Goal: Task Accomplishment & Management: Use online tool/utility

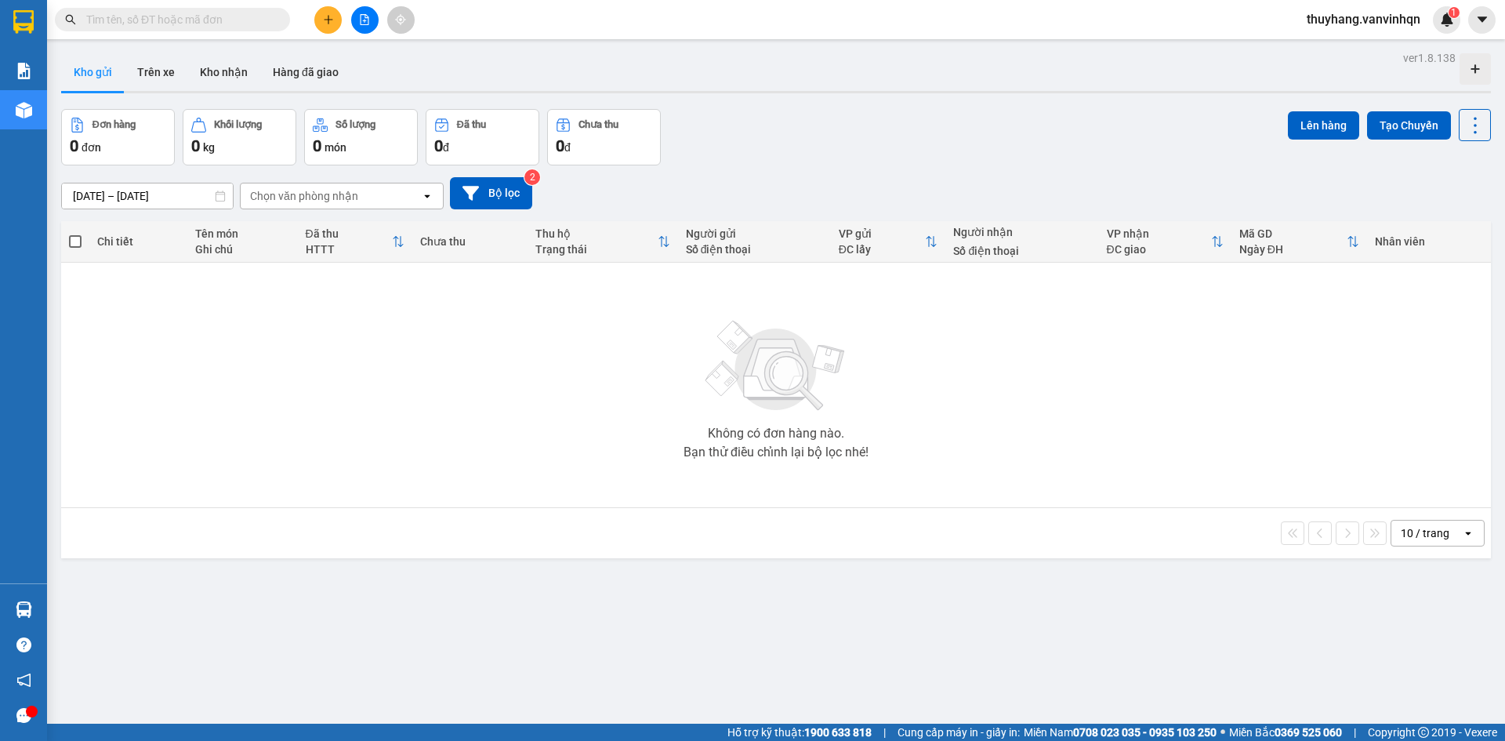
click at [441, 201] on div "open" at bounding box center [432, 195] width 22 height 25
click at [420, 196] on div "Chọn văn phòng nhận" at bounding box center [331, 195] width 180 height 25
click at [422, 196] on icon "open" at bounding box center [427, 196] width 13 height 13
click at [420, 229] on div "Bến xe [GEOGRAPHIC_DATA]" at bounding box center [342, 229] width 204 height 28
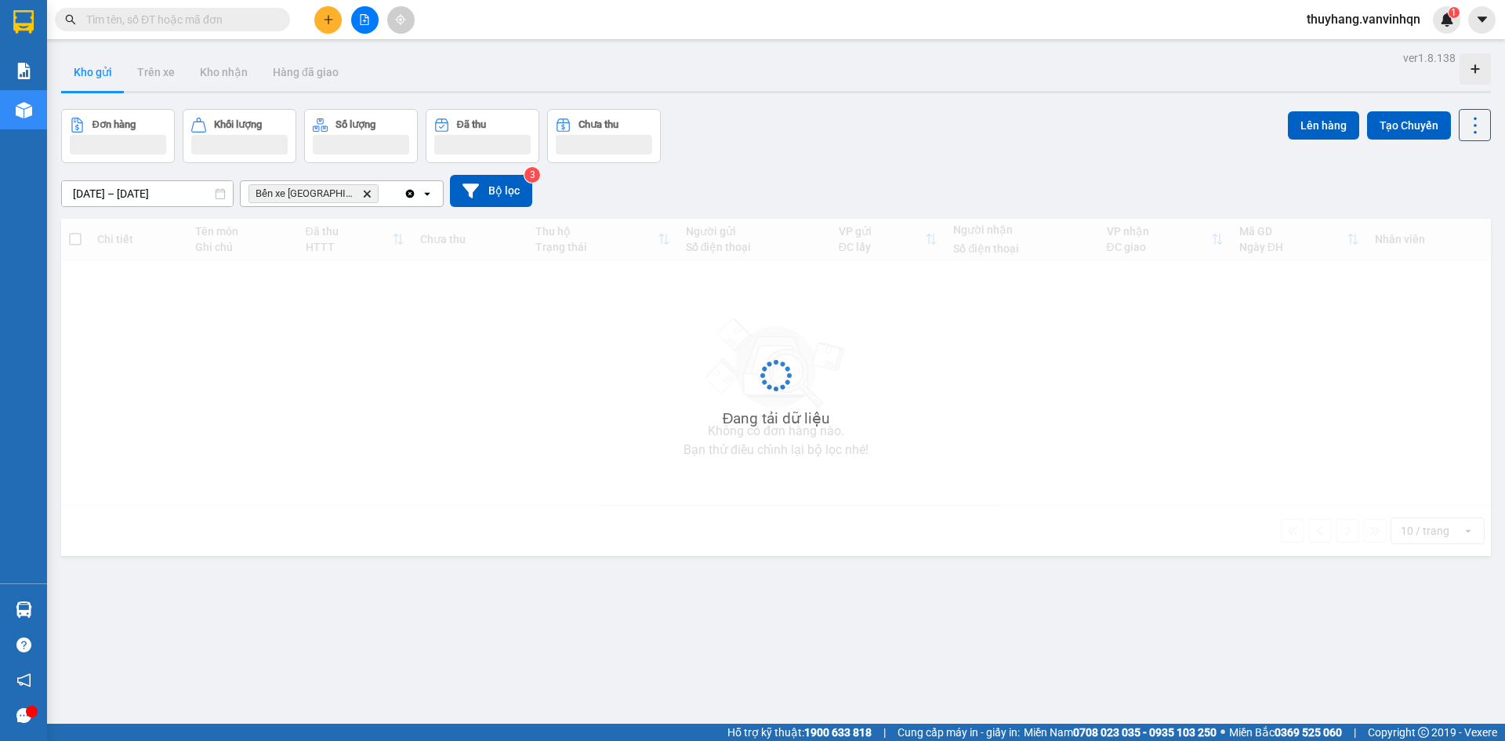
click at [431, 191] on icon "open" at bounding box center [427, 193] width 13 height 13
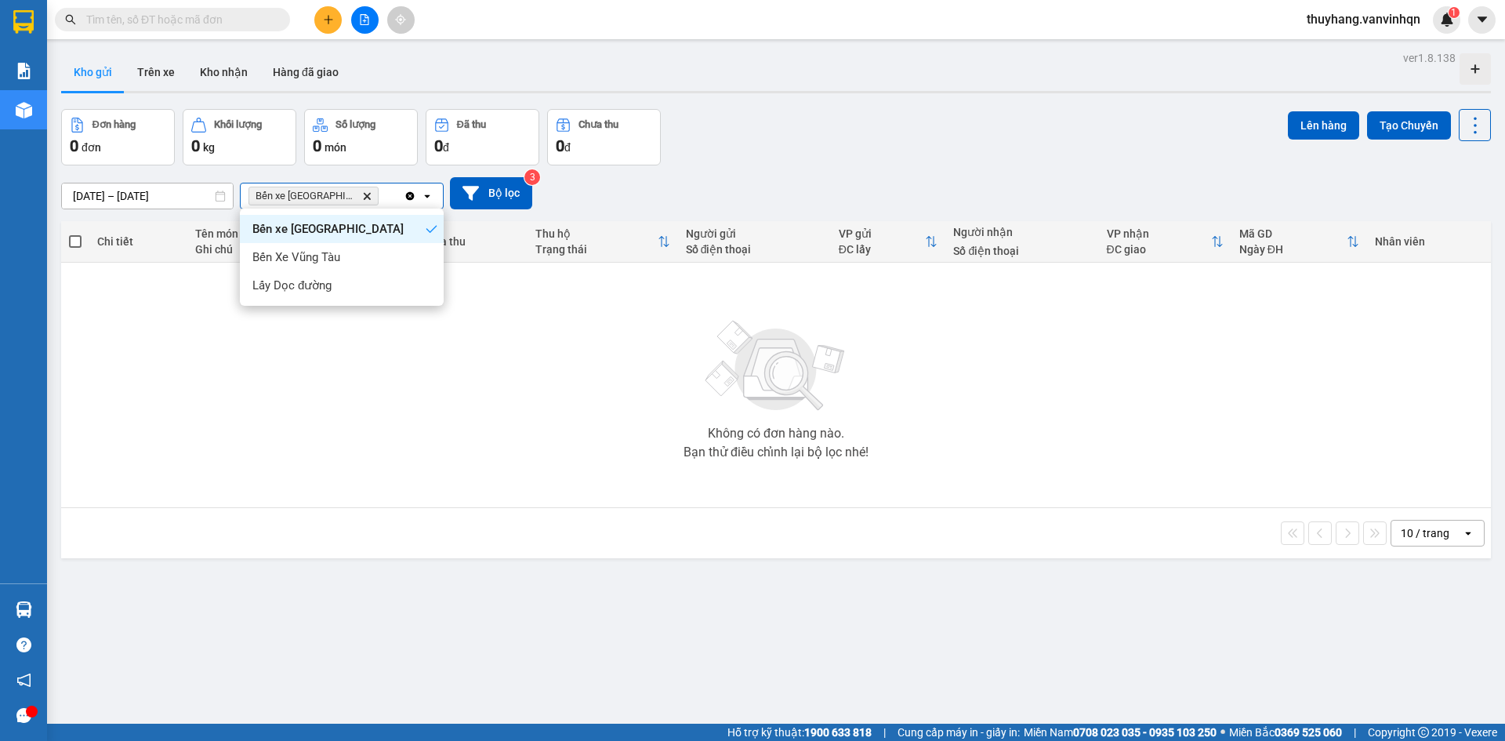
click at [413, 249] on div "Bến Xe Vũng Tàu" at bounding box center [342, 257] width 204 height 28
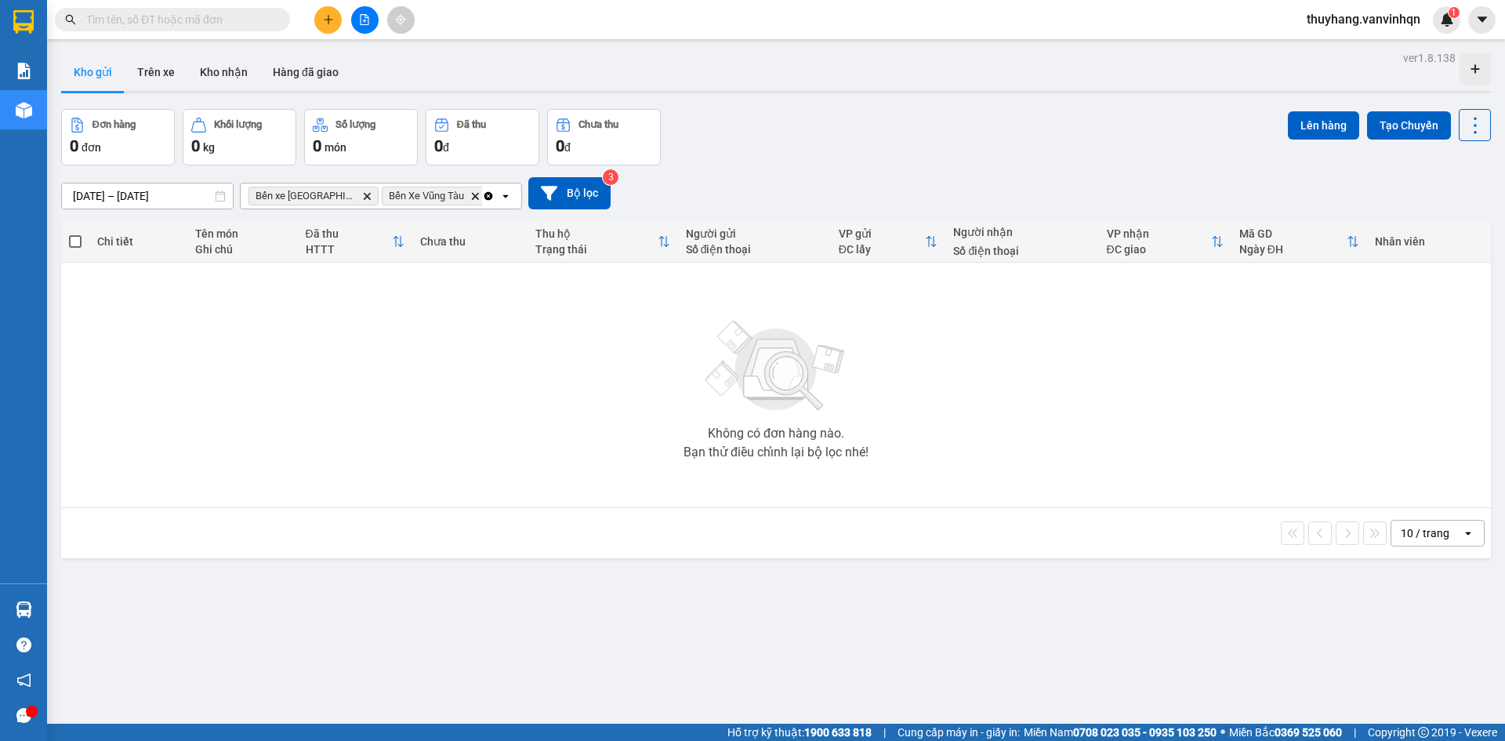
click at [502, 197] on icon at bounding box center [504, 195] width 5 height 3
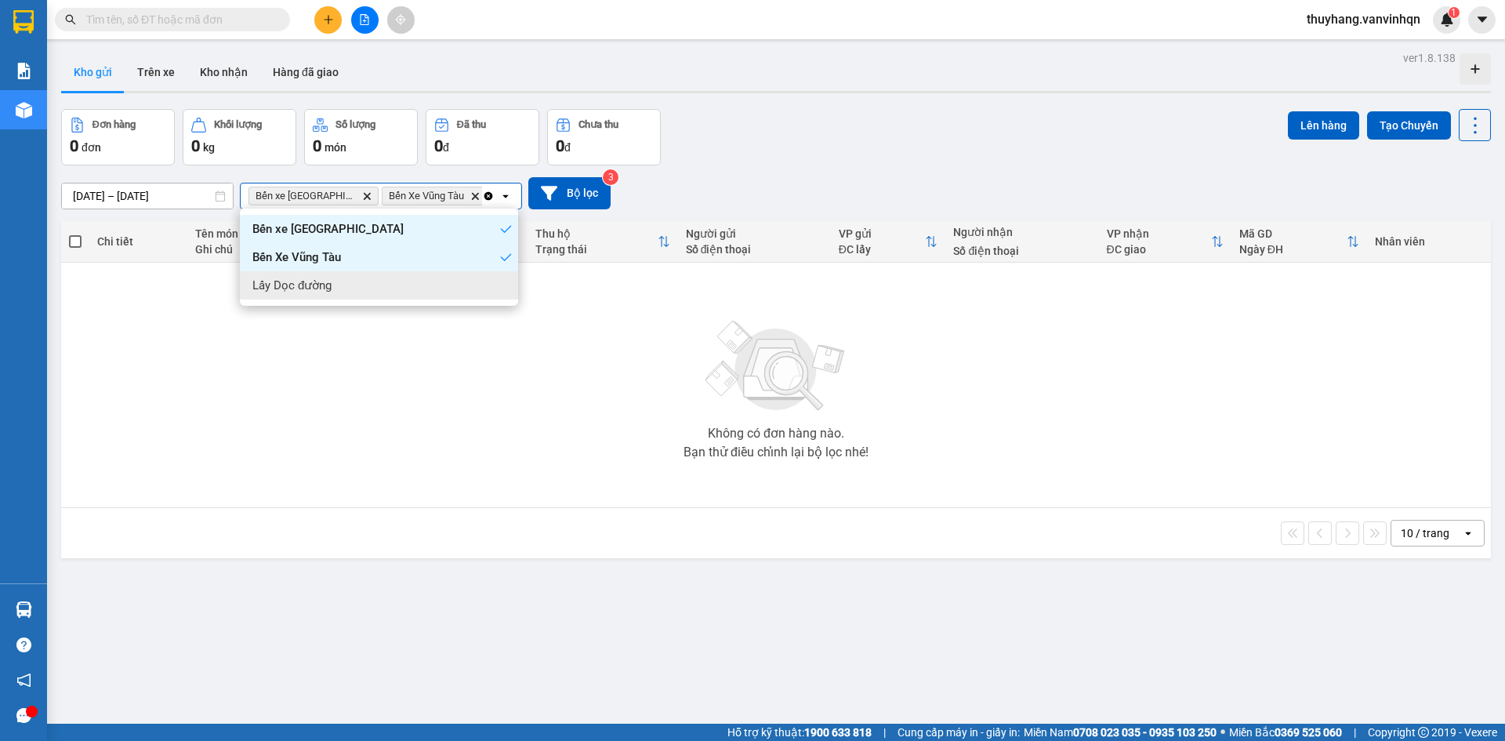
click at [478, 282] on div "Lấy Dọc đường" at bounding box center [379, 285] width 278 height 28
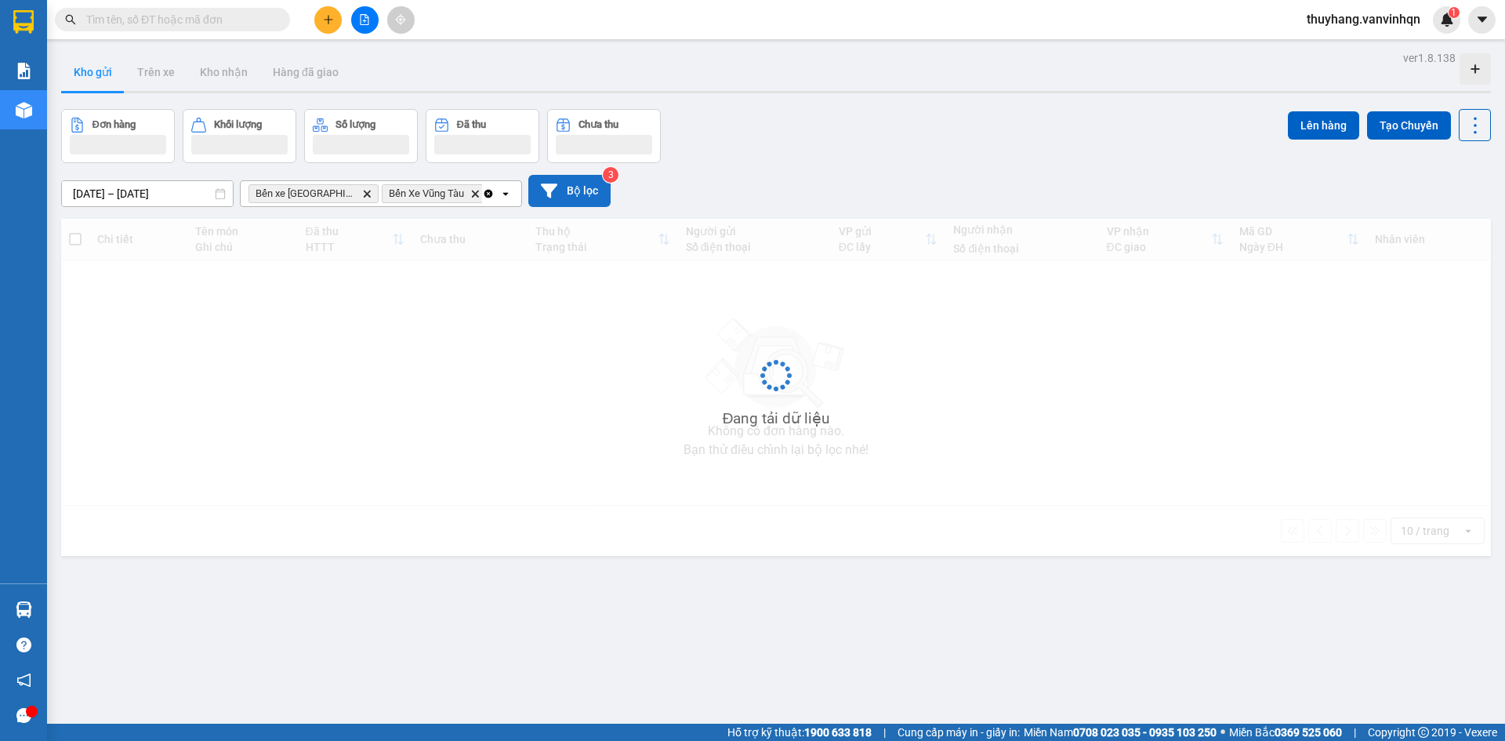
click at [576, 198] on button "Bộ lọc" at bounding box center [569, 191] width 82 height 32
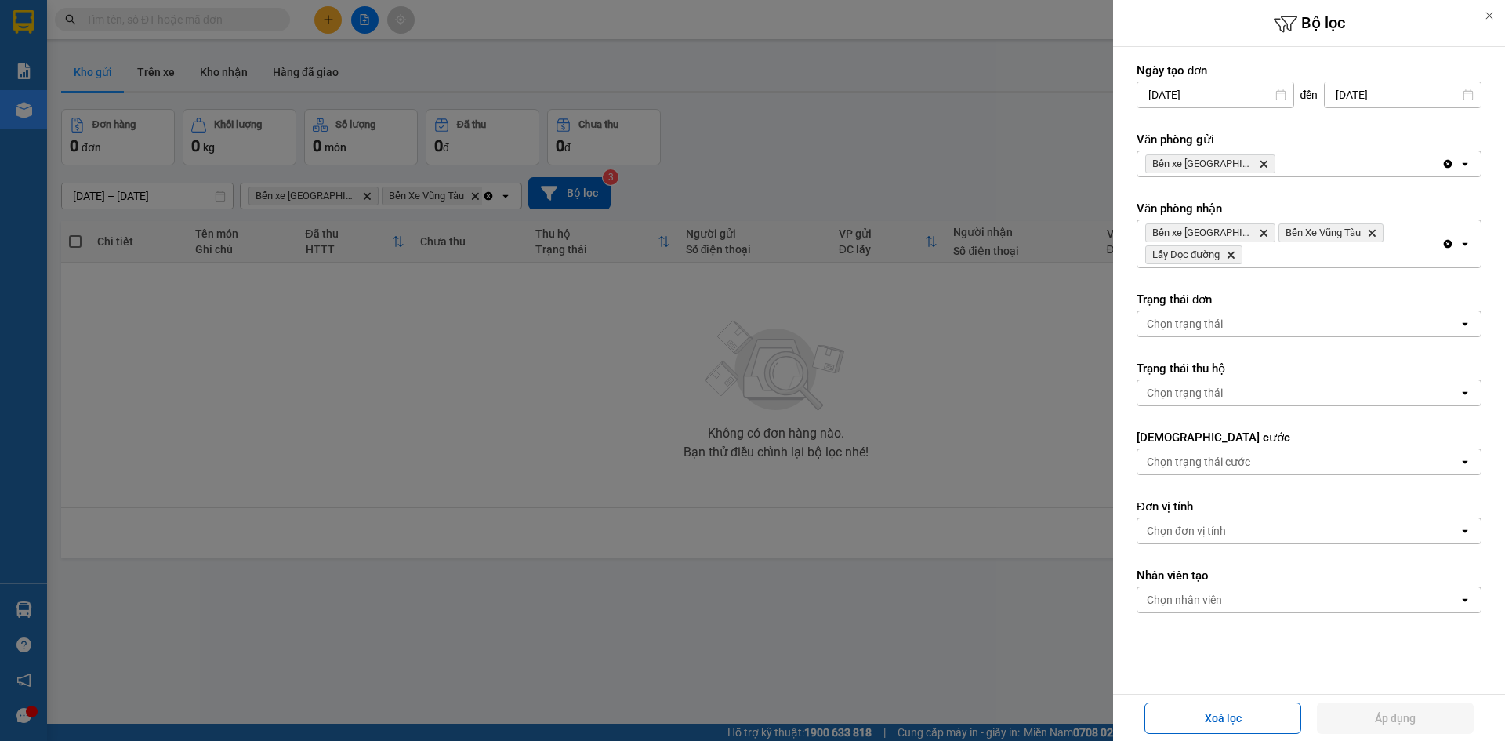
click at [1442, 157] on div "Clear all open" at bounding box center [1461, 163] width 39 height 25
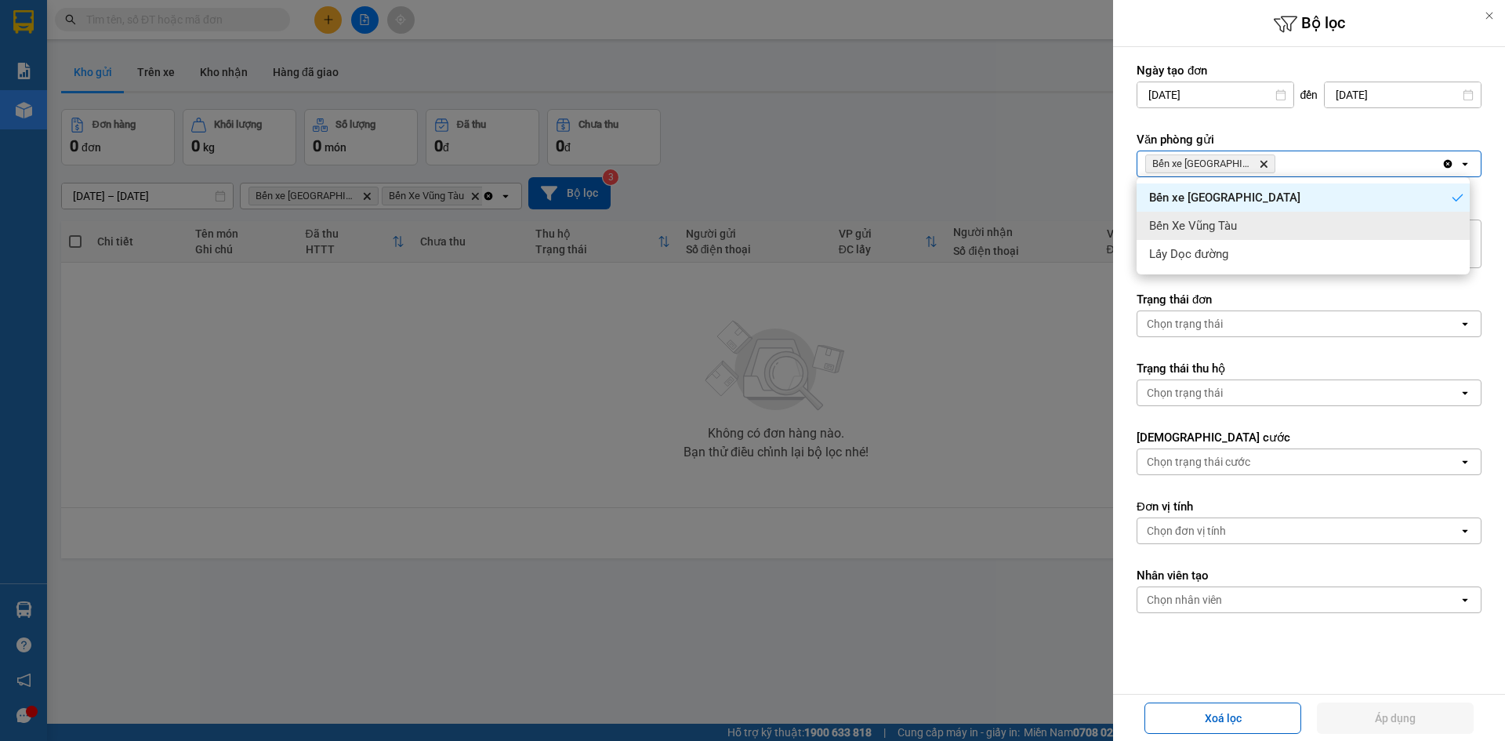
click at [1439, 222] on div "Bến Xe Vũng Tàu" at bounding box center [1303, 226] width 333 height 28
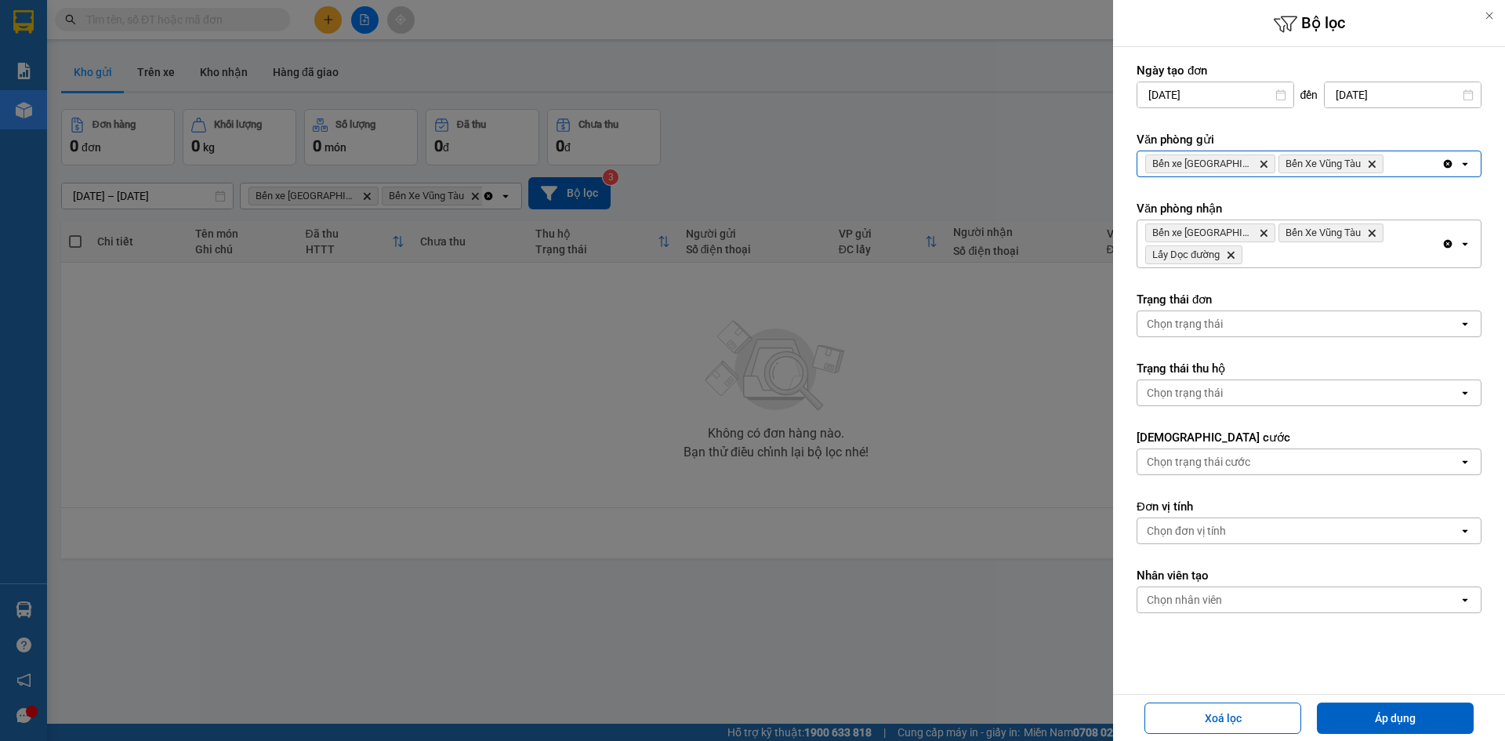
click at [1460, 167] on div "Clear all open" at bounding box center [1461, 163] width 39 height 25
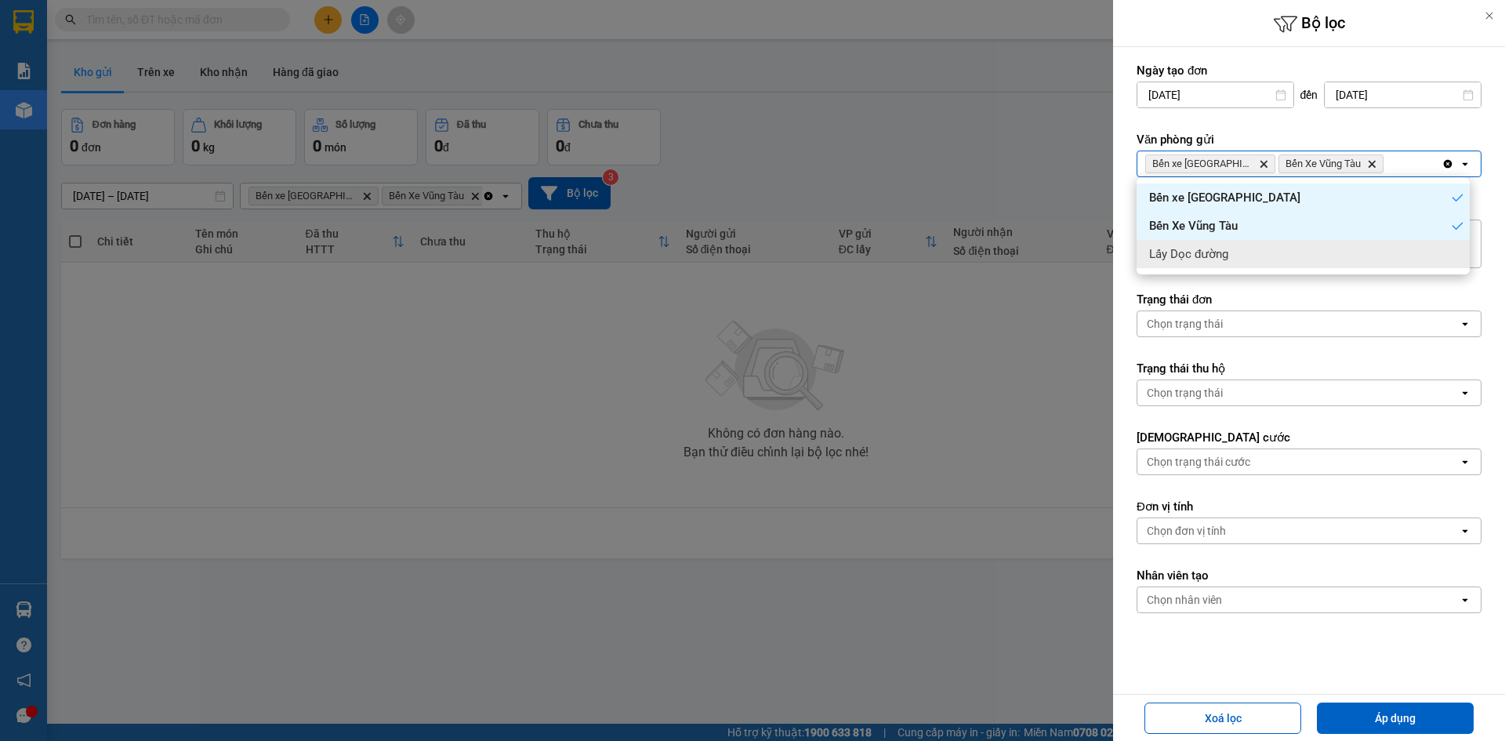
click at [1434, 256] on div "Lấy Dọc đường" at bounding box center [1303, 254] width 333 height 28
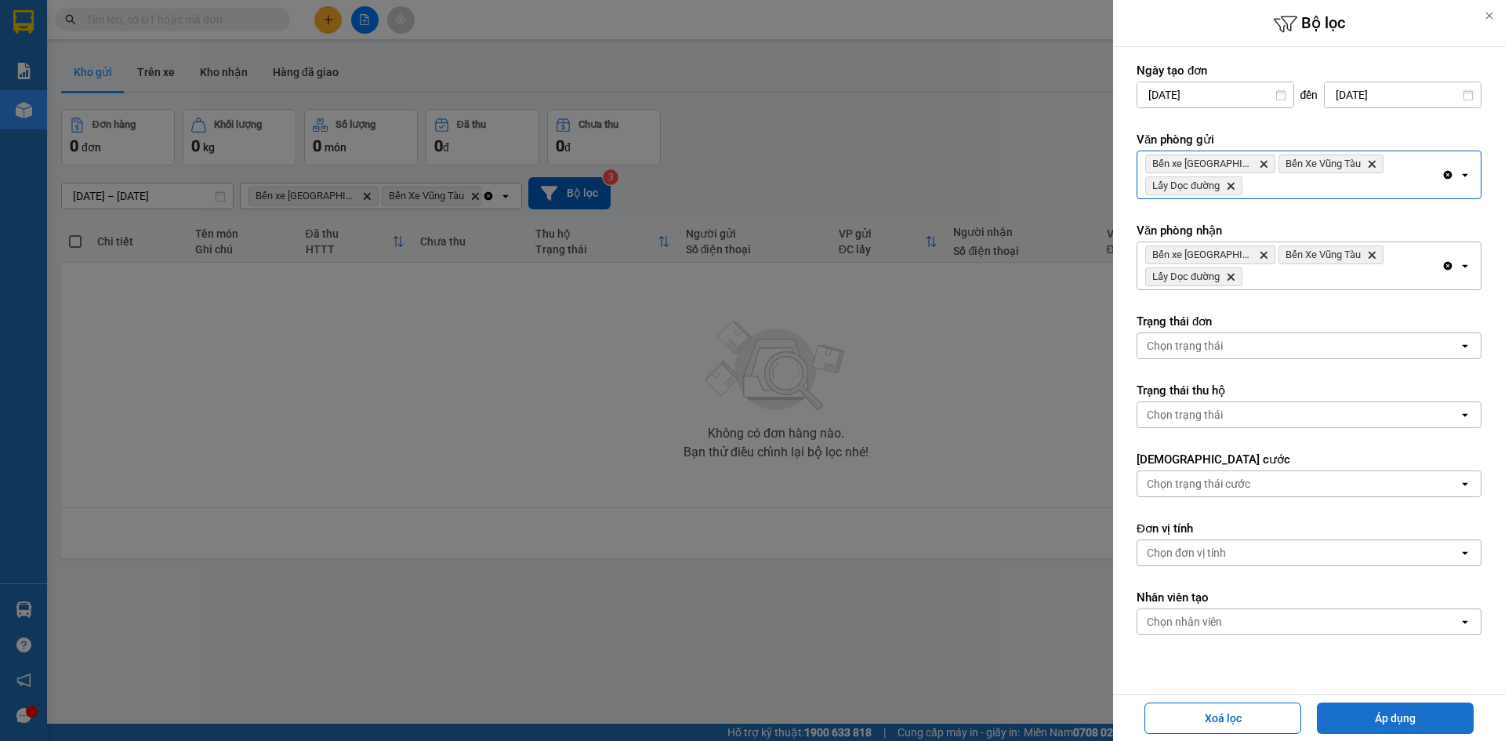
click at [1388, 720] on button "Áp dụng" at bounding box center [1395, 717] width 157 height 31
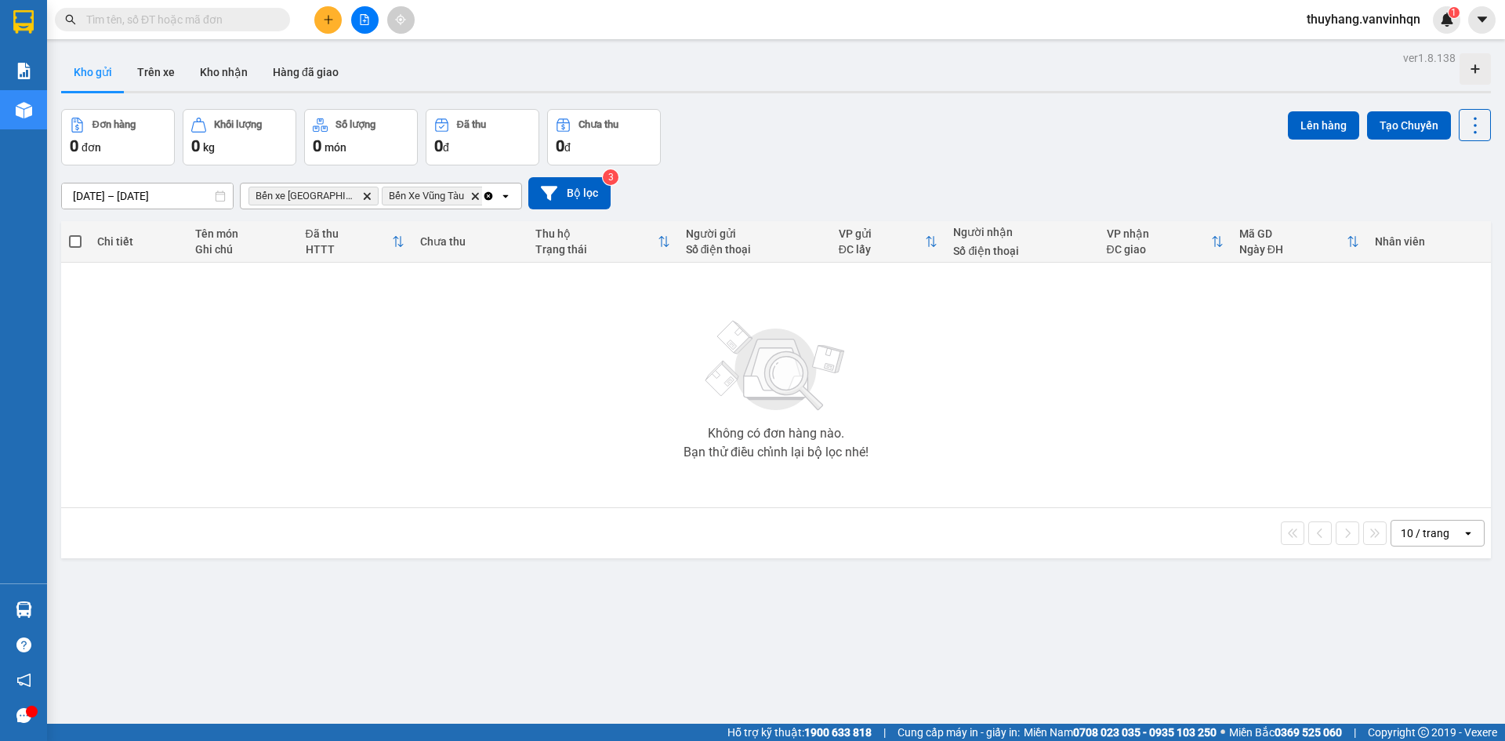
click at [329, 23] on icon "plus" at bounding box center [328, 19] width 11 height 11
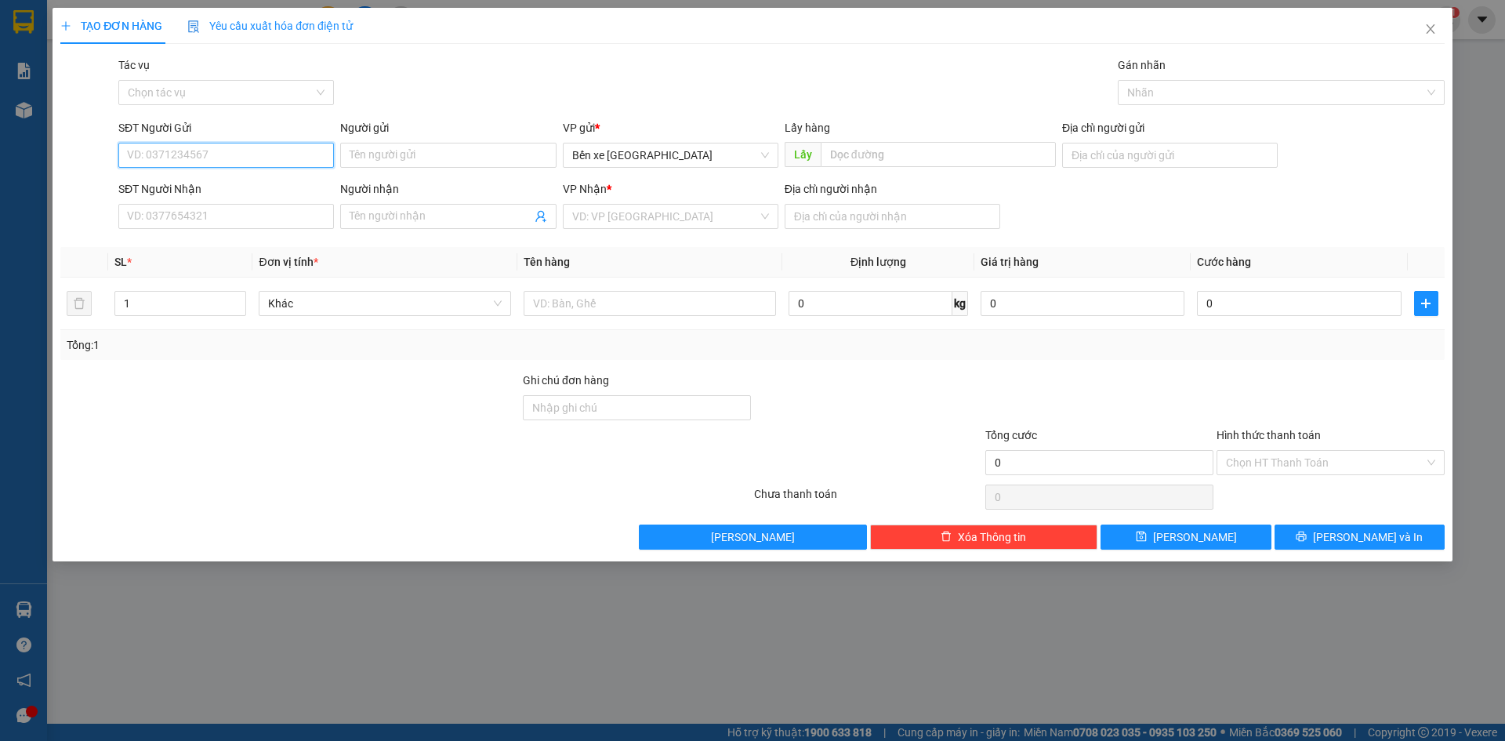
click at [277, 163] on input "SĐT Người Gửi" at bounding box center [226, 155] width 216 height 25
click at [615, 165] on span "Bến xe [GEOGRAPHIC_DATA]" at bounding box center [670, 155] width 197 height 24
type input "0397227835"
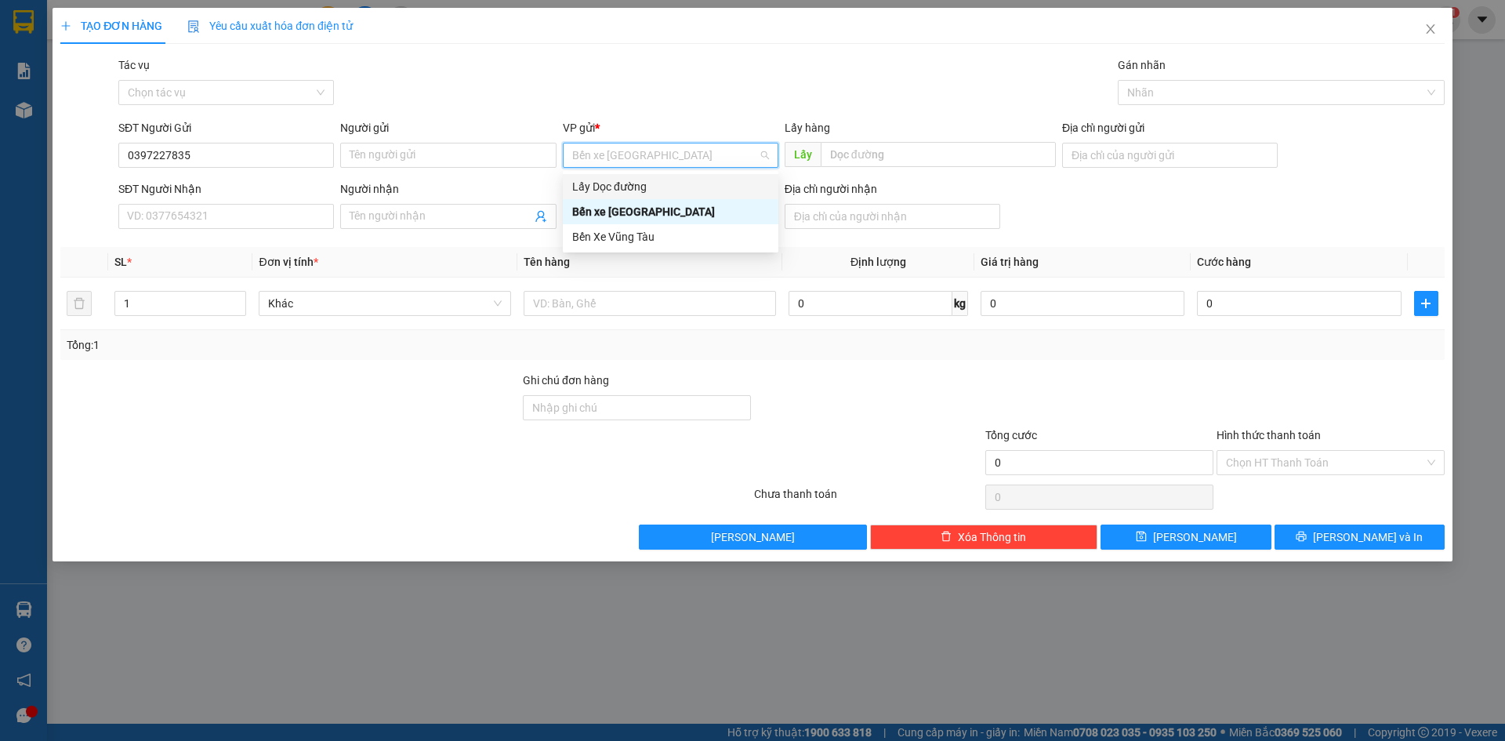
click at [626, 187] on div "Lấy Dọc đường" at bounding box center [670, 186] width 197 height 17
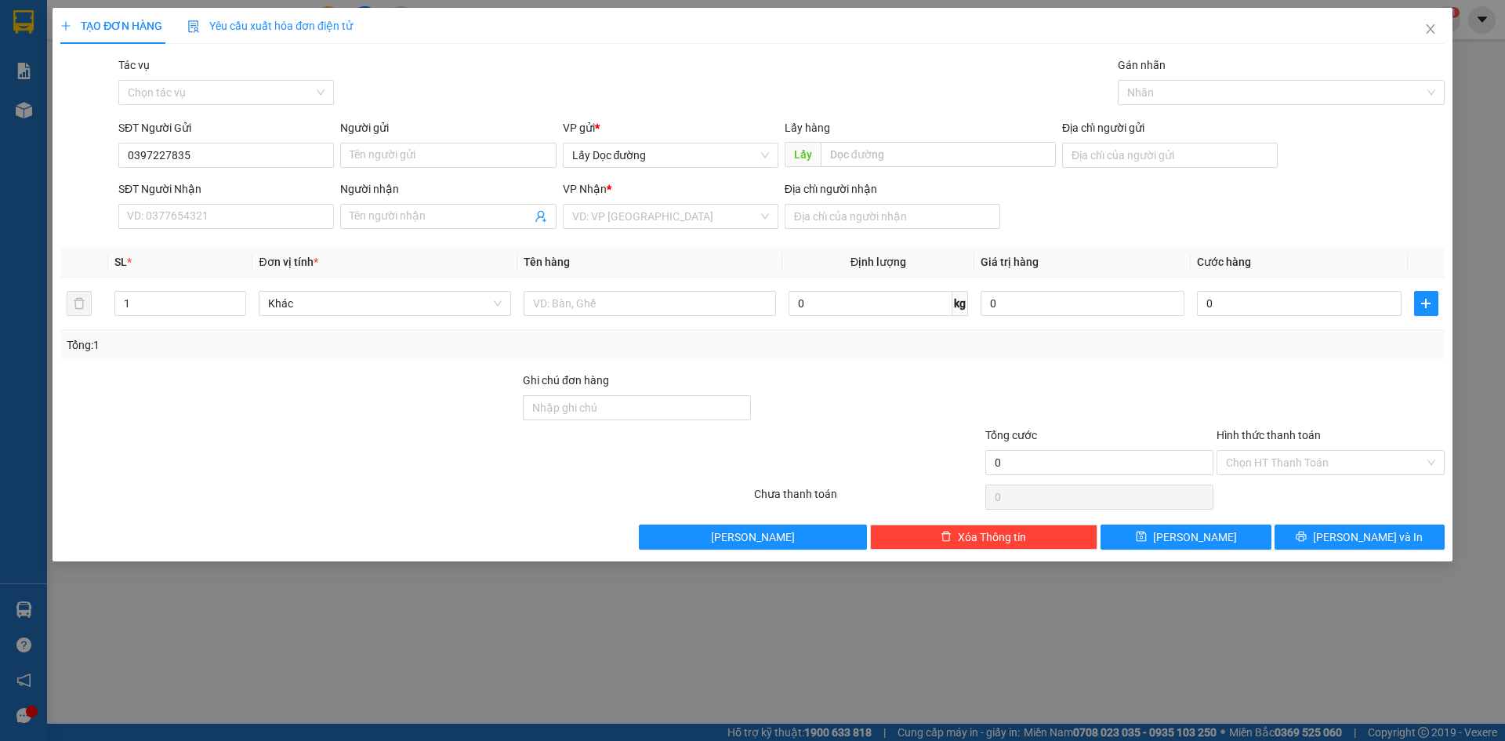
click at [881, 171] on div "Lấy hàng Lấy" at bounding box center [920, 146] width 271 height 55
click at [881, 159] on input "text" at bounding box center [938, 154] width 235 height 25
type input "mộ đức"
click at [662, 219] on input "search" at bounding box center [665, 217] width 186 height 24
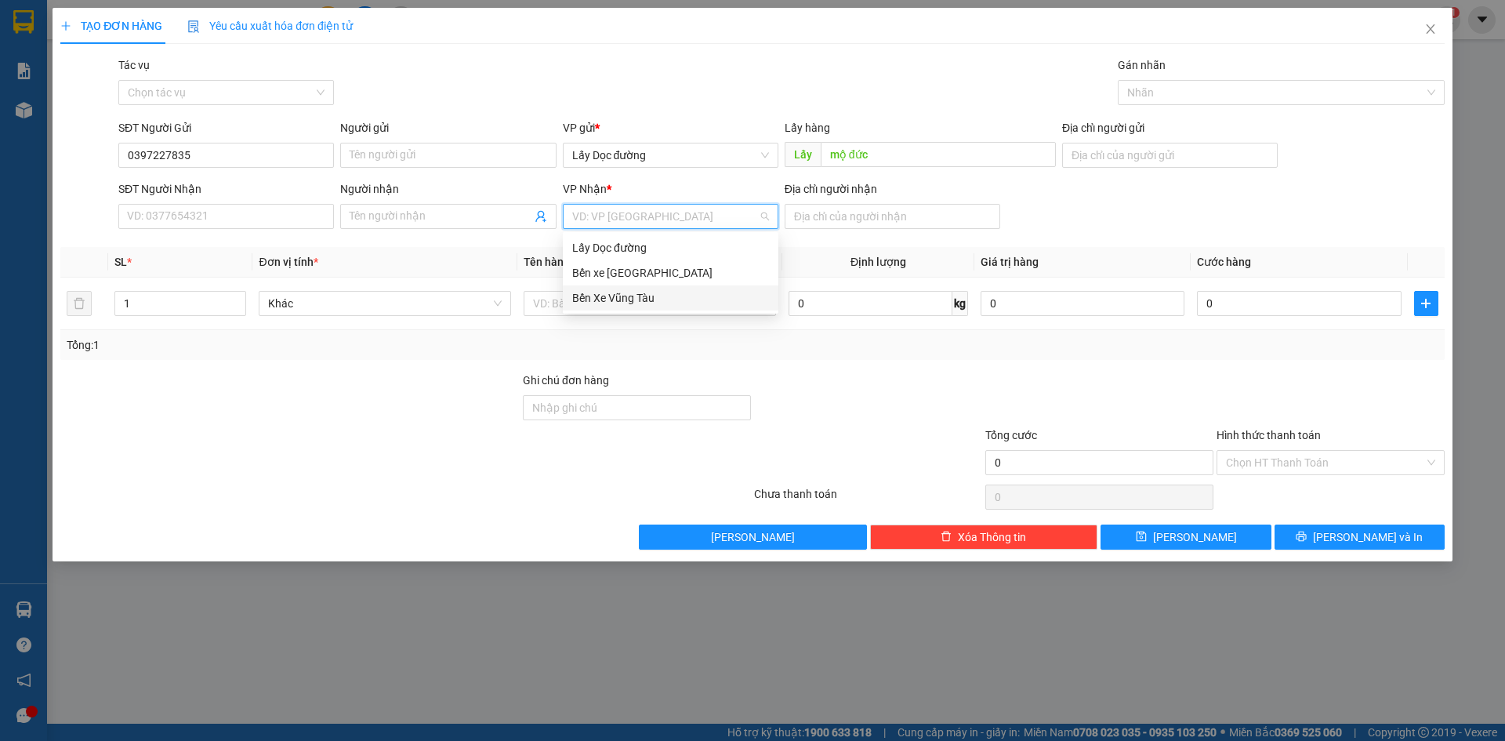
click at [667, 303] on div "Bến Xe Vũng Tàu" at bounding box center [670, 297] width 197 height 17
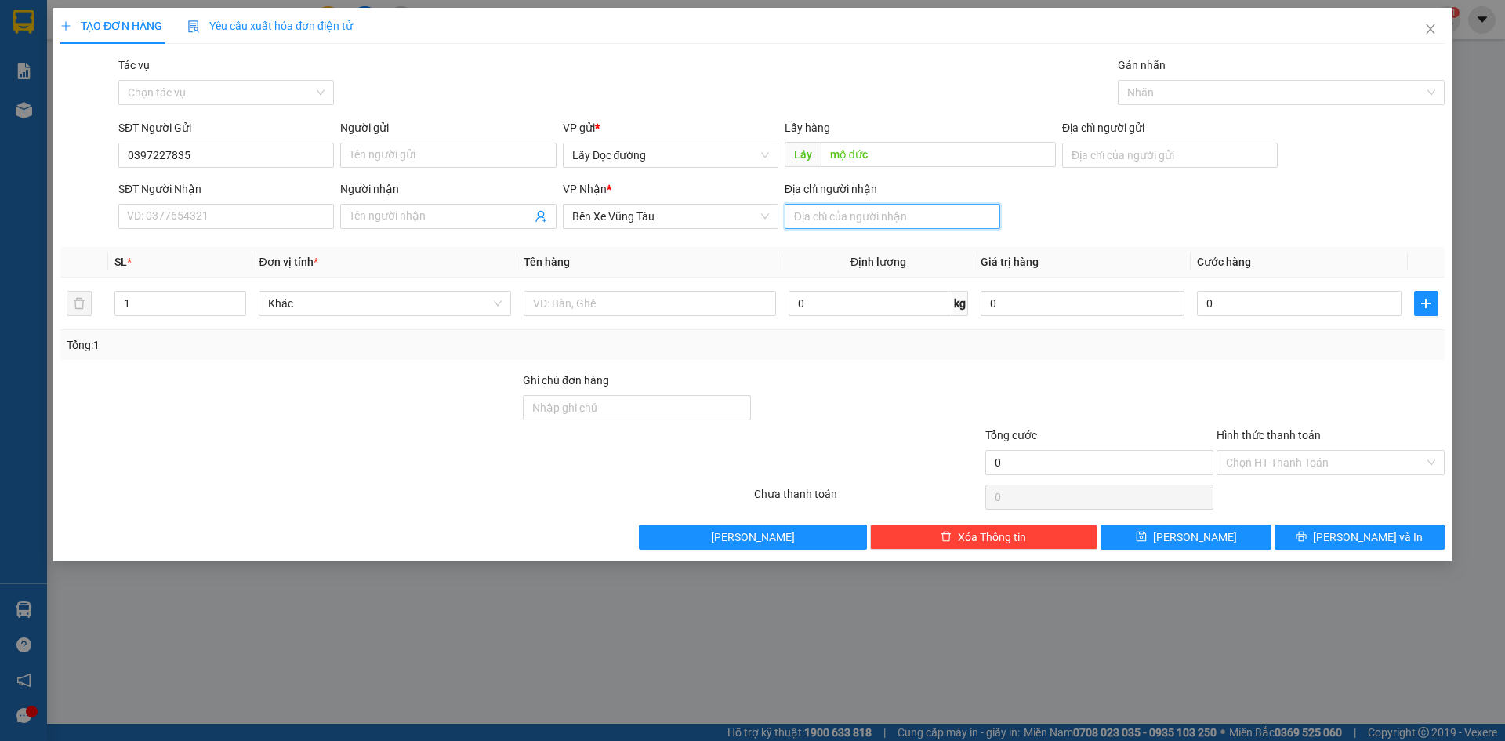
click at [903, 210] on input "Địa chỉ người nhận" at bounding box center [893, 216] width 216 height 25
type input "long thành"
click at [656, 295] on input "text" at bounding box center [650, 303] width 252 height 25
type input "2 bao gạo"
click at [1218, 539] on button "[PERSON_NAME]" at bounding box center [1186, 536] width 170 height 25
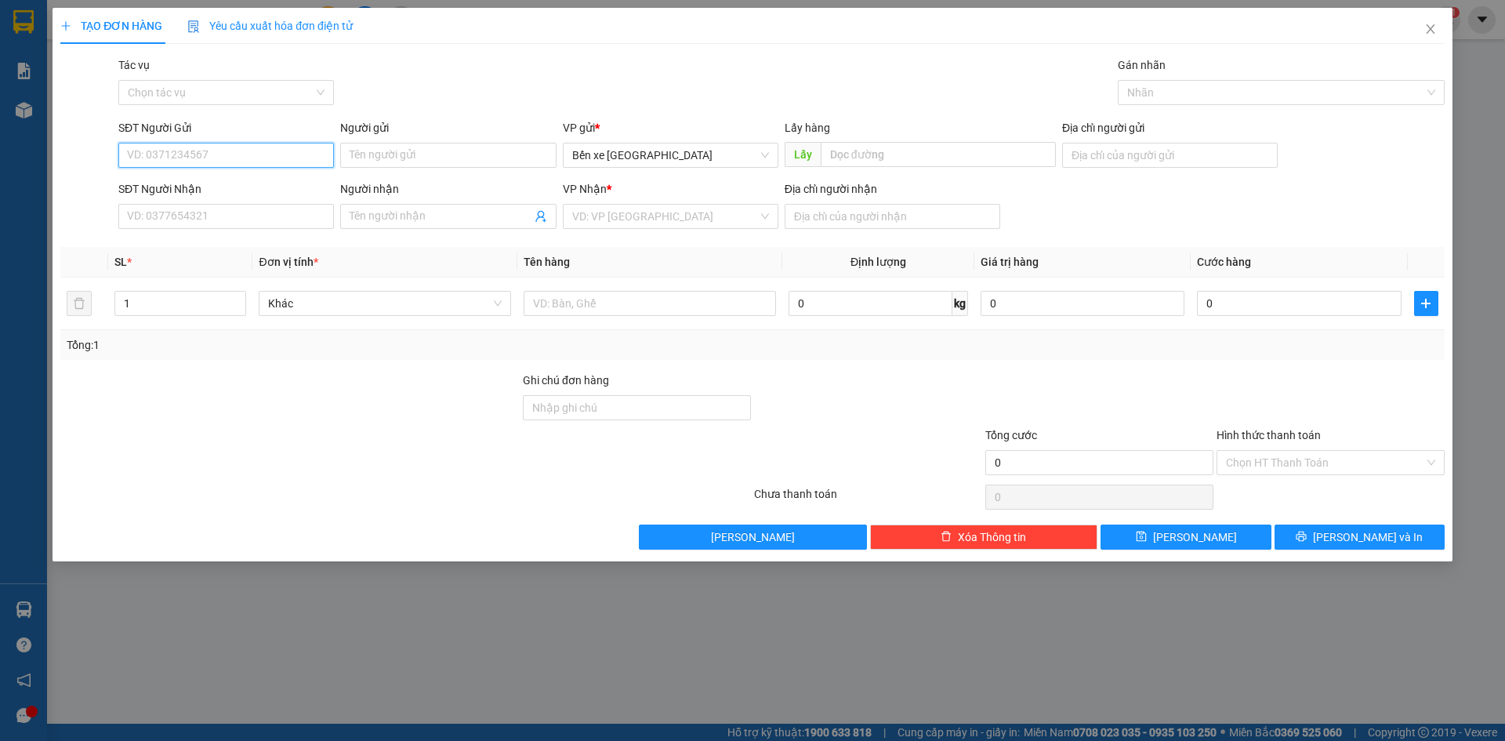
click at [254, 158] on input "SĐT Người Gửi" at bounding box center [226, 155] width 216 height 25
click at [690, 161] on span "Bến xe [GEOGRAPHIC_DATA]" at bounding box center [670, 155] width 197 height 24
type input "0963981274"
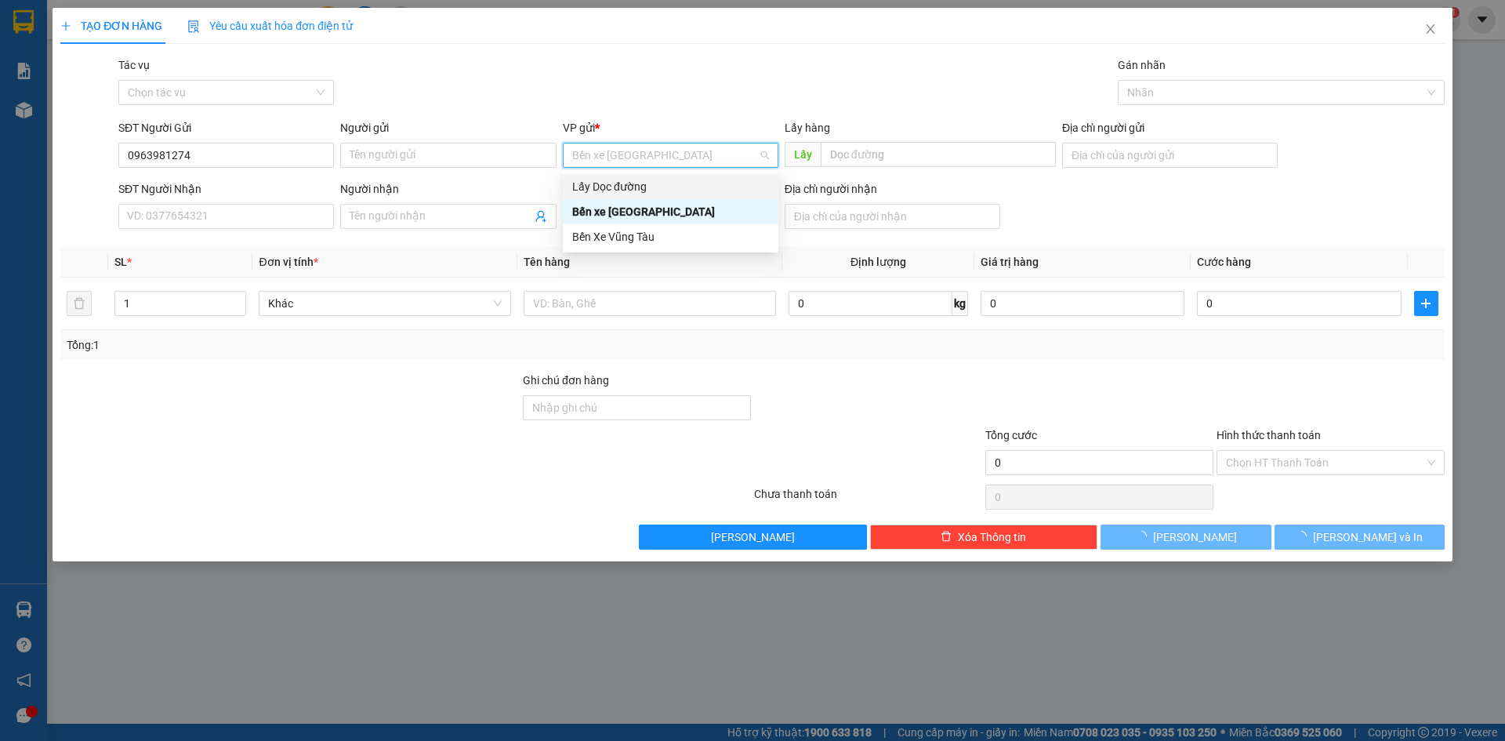
click at [646, 193] on div "Lấy Dọc đường" at bounding box center [670, 186] width 197 height 17
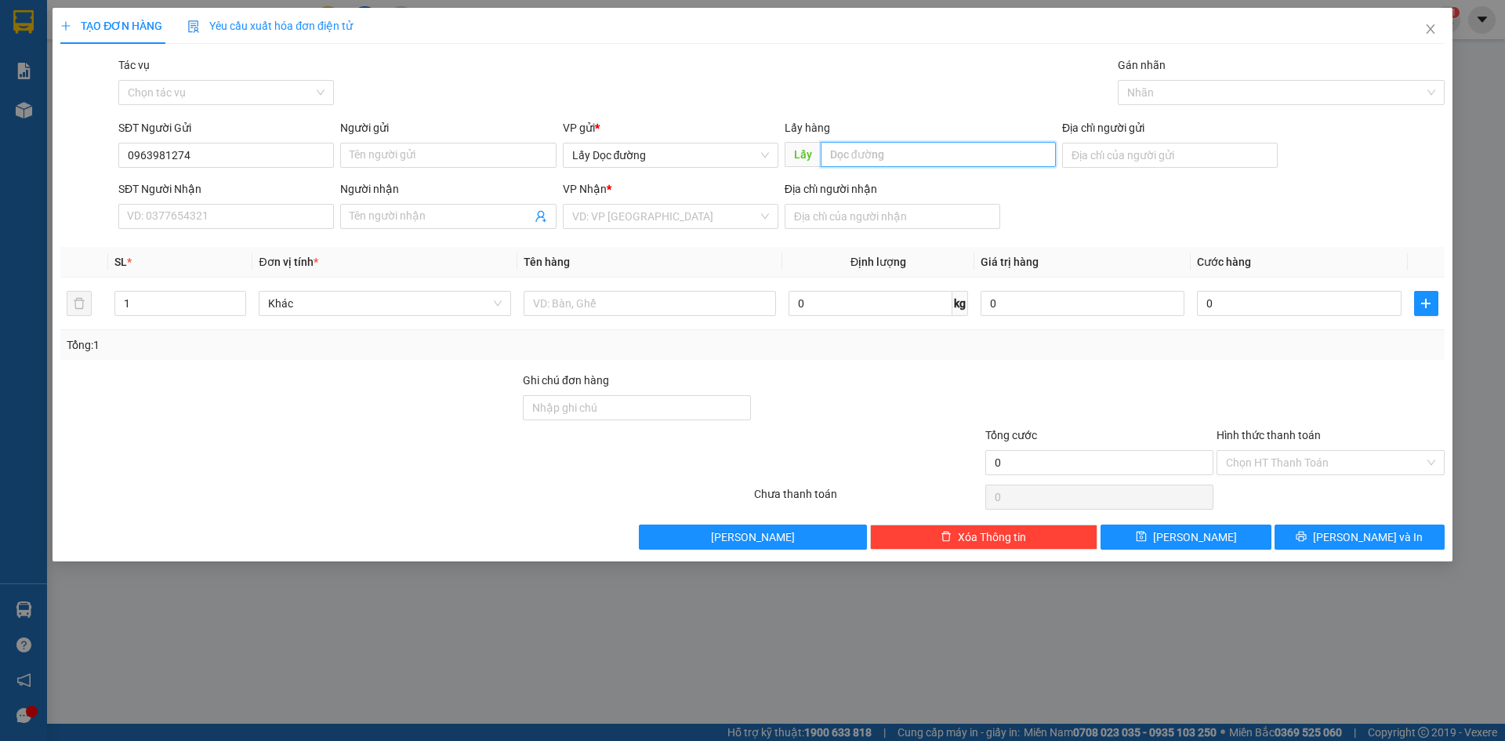
click at [898, 146] on input "text" at bounding box center [938, 154] width 235 height 25
type input "can lâm"
click at [679, 214] on input "search" at bounding box center [665, 217] width 186 height 24
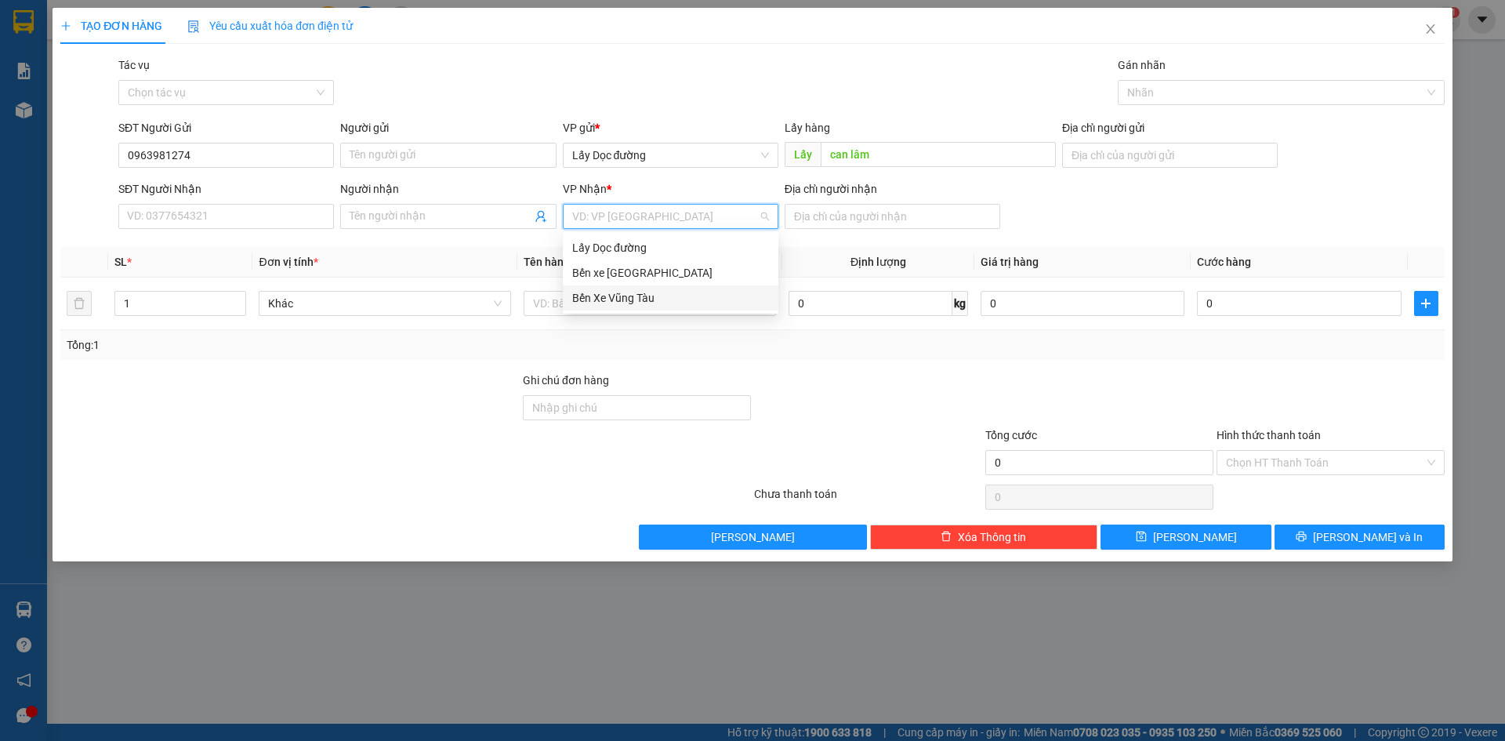
click at [655, 296] on div "Bến Xe Vũng Tàu" at bounding box center [670, 297] width 197 height 17
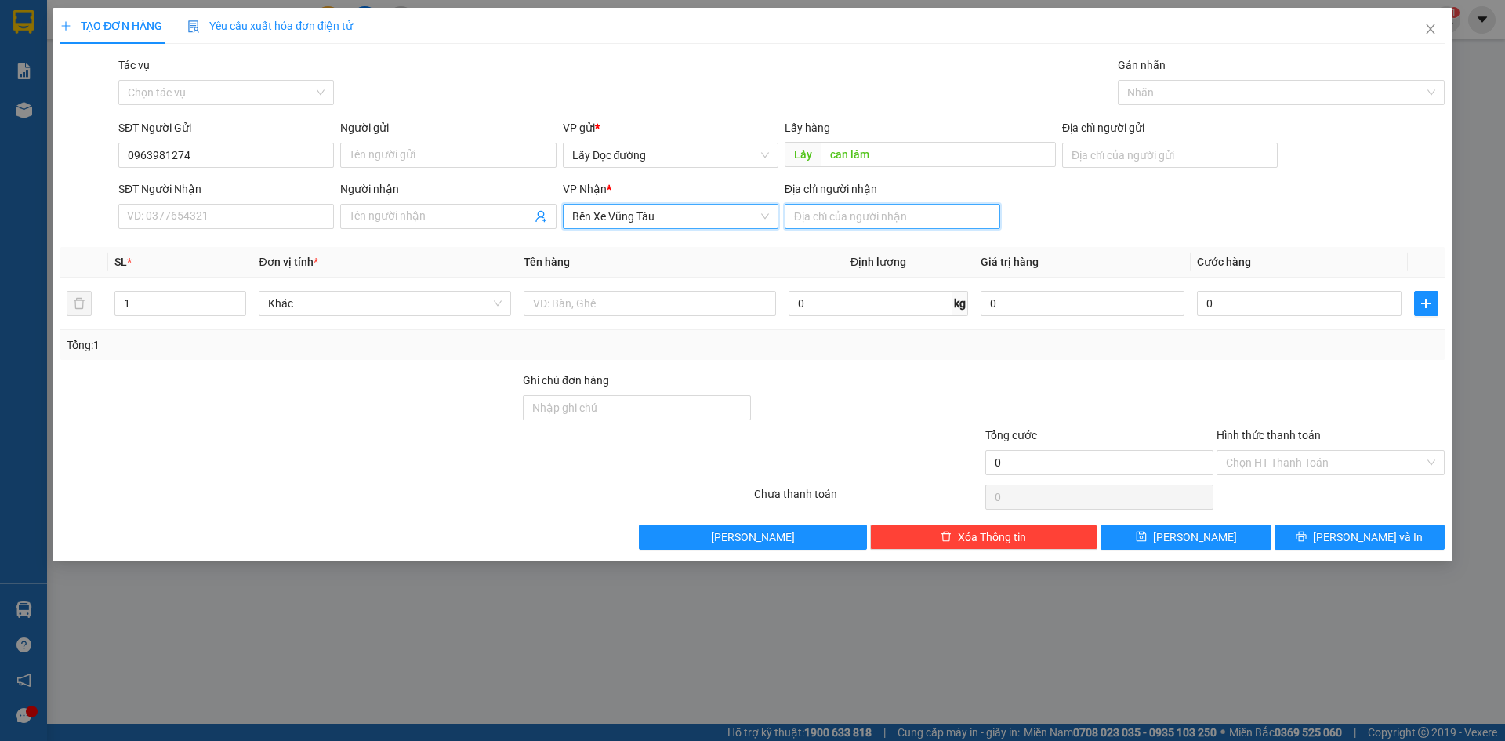
click at [864, 217] on input "Địa chỉ người nhận" at bounding box center [893, 216] width 216 height 25
type input "phước lộc"
drag, startPoint x: 1253, startPoint y: 542, endPoint x: 1246, endPoint y: 536, distance: 9.6
click at [1253, 541] on button "[PERSON_NAME]" at bounding box center [1186, 536] width 170 height 25
click at [1434, 31] on icon "close" at bounding box center [1430, 29] width 13 height 13
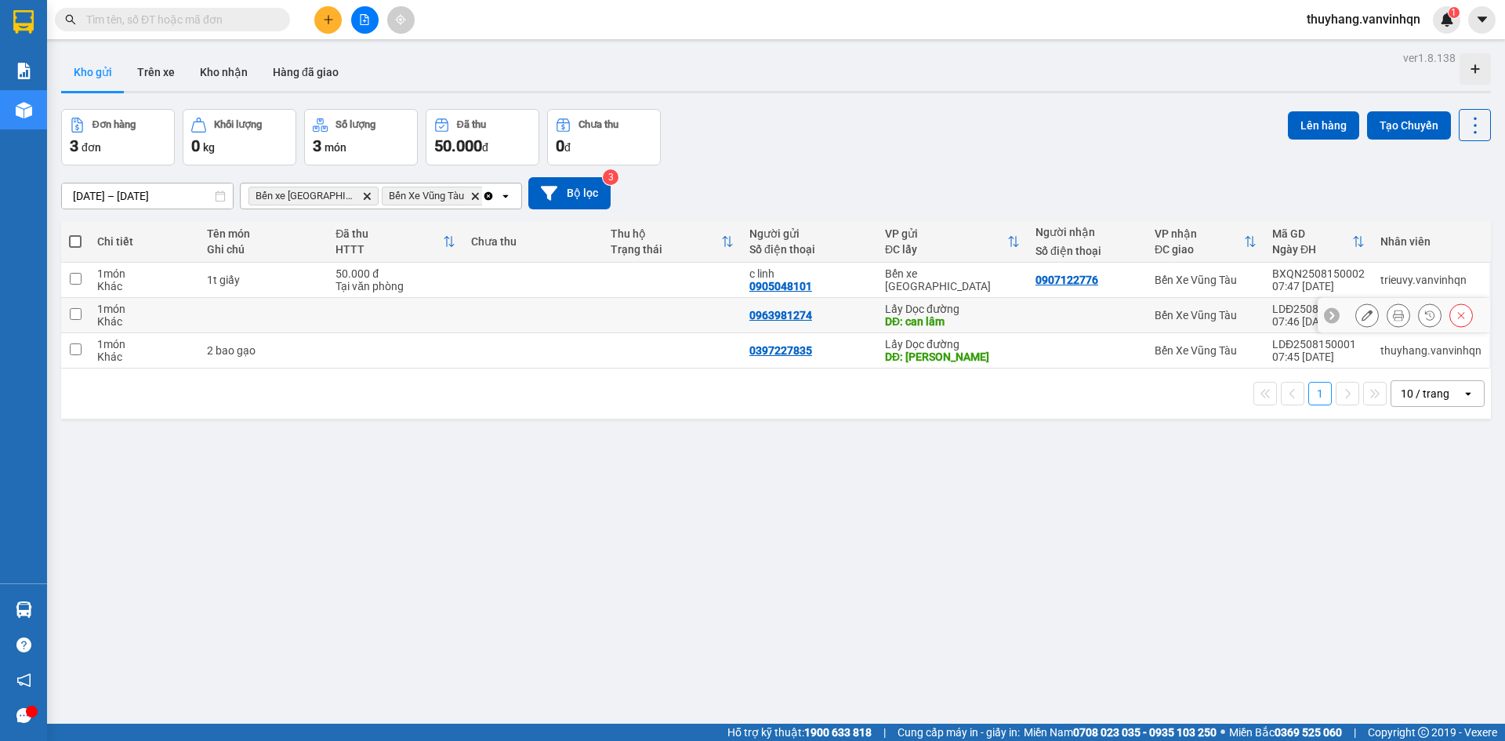
click at [488, 317] on td at bounding box center [532, 315] width 139 height 35
checkbox input "true"
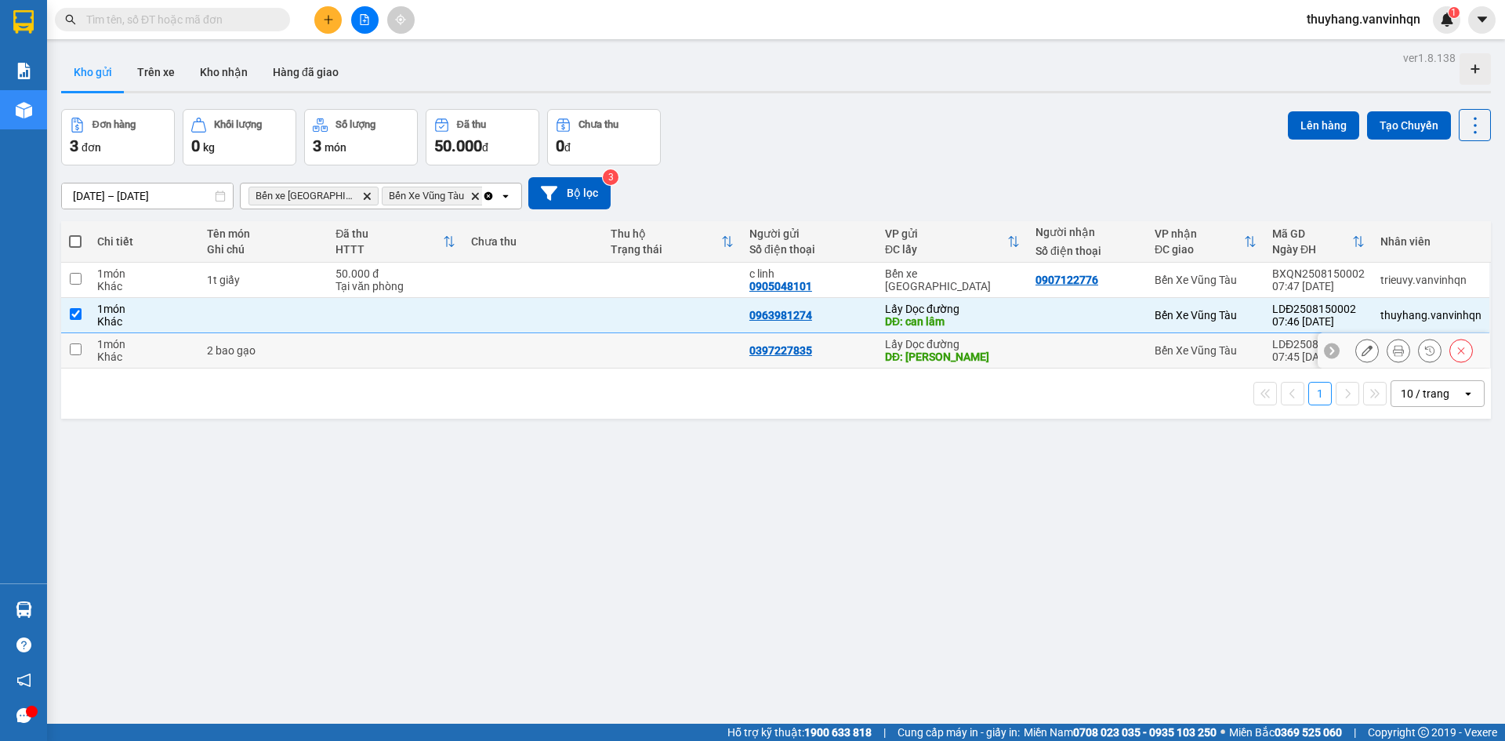
click at [480, 365] on td at bounding box center [532, 350] width 139 height 35
checkbox input "true"
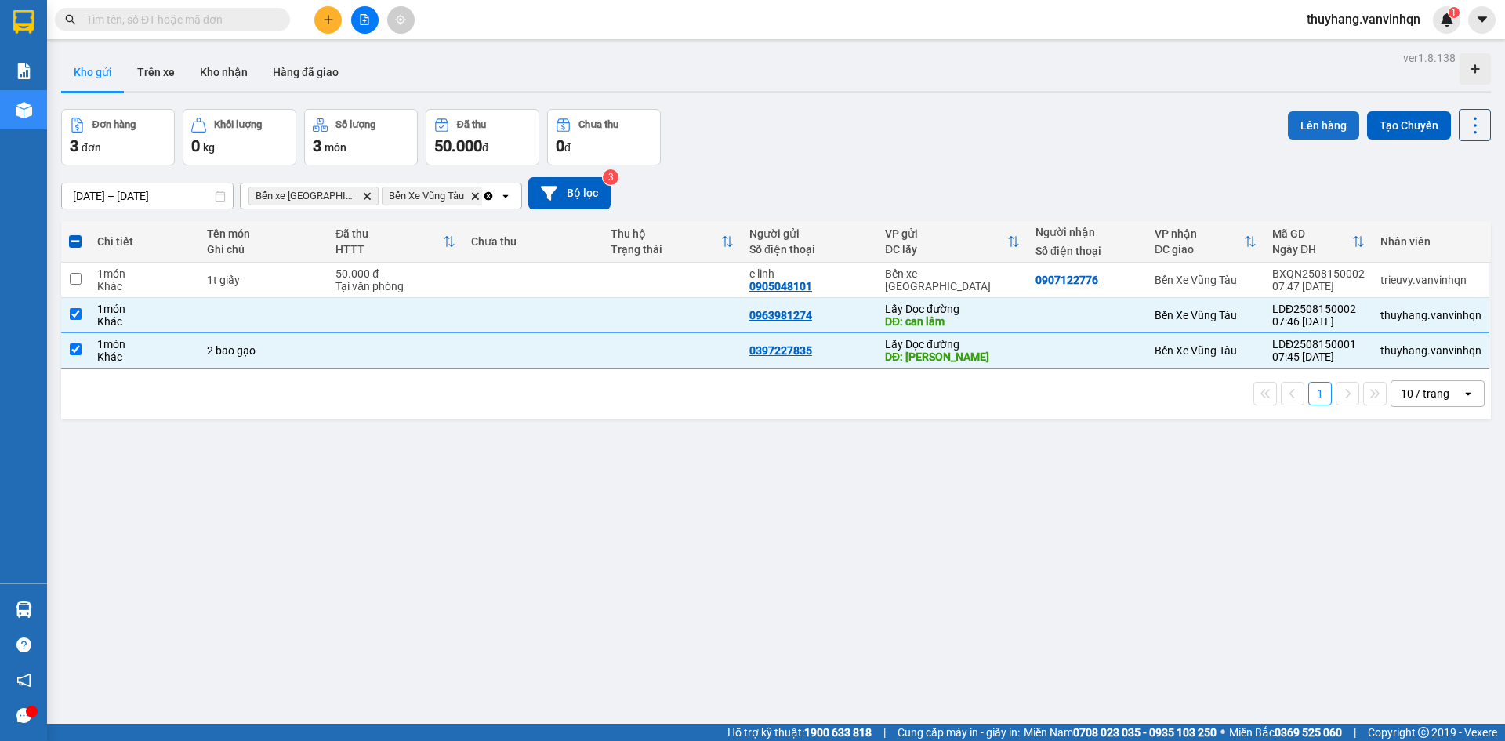
click at [1317, 127] on button "Lên hàng" at bounding box center [1323, 125] width 71 height 28
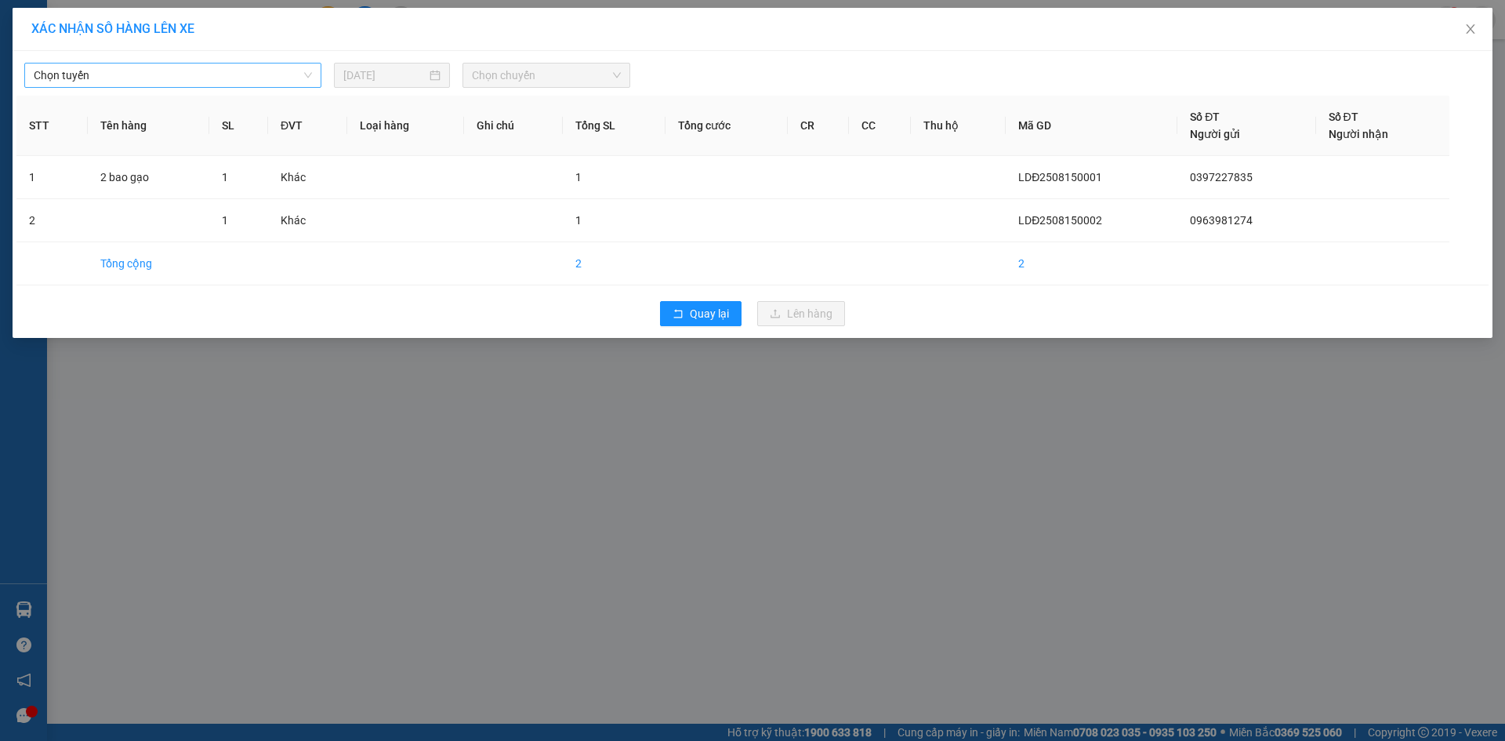
click at [245, 82] on span "Chọn tuyến" at bounding box center [173, 75] width 278 height 24
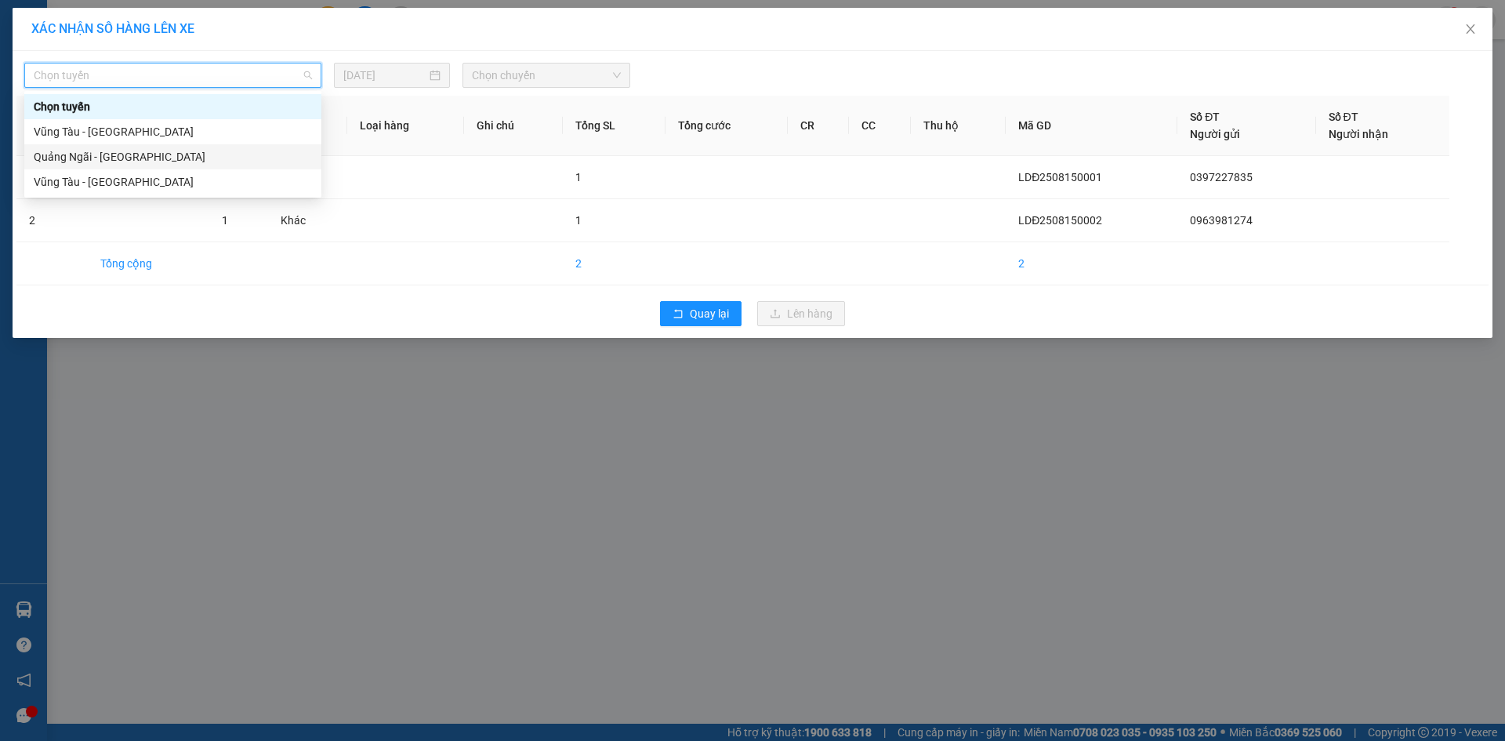
click at [223, 168] on div "Quảng Ngãi - [GEOGRAPHIC_DATA]" at bounding box center [172, 156] width 297 height 25
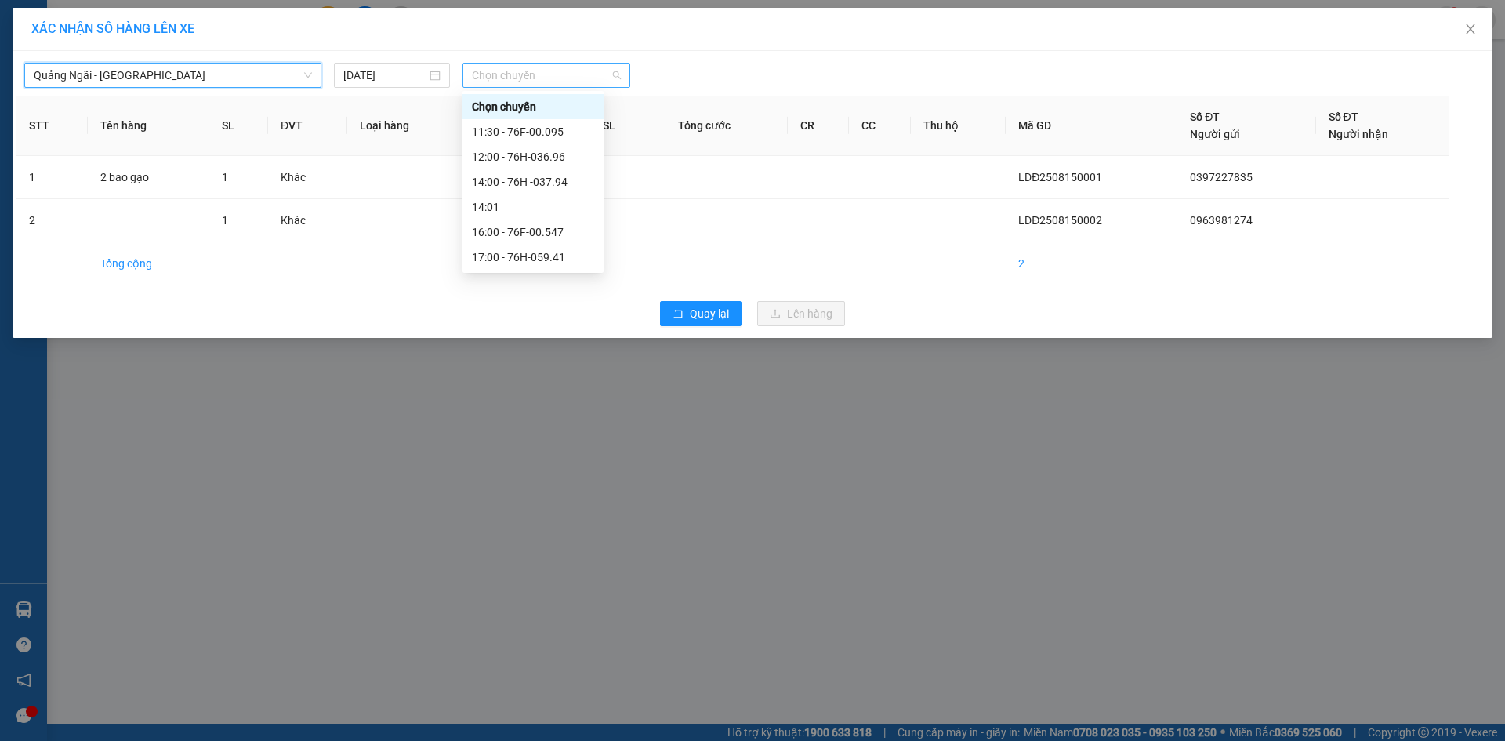
click at [505, 74] on span "Chọn chuyến" at bounding box center [546, 75] width 149 height 24
click at [576, 158] on div "12:00 - 76H-036.96" at bounding box center [533, 156] width 122 height 17
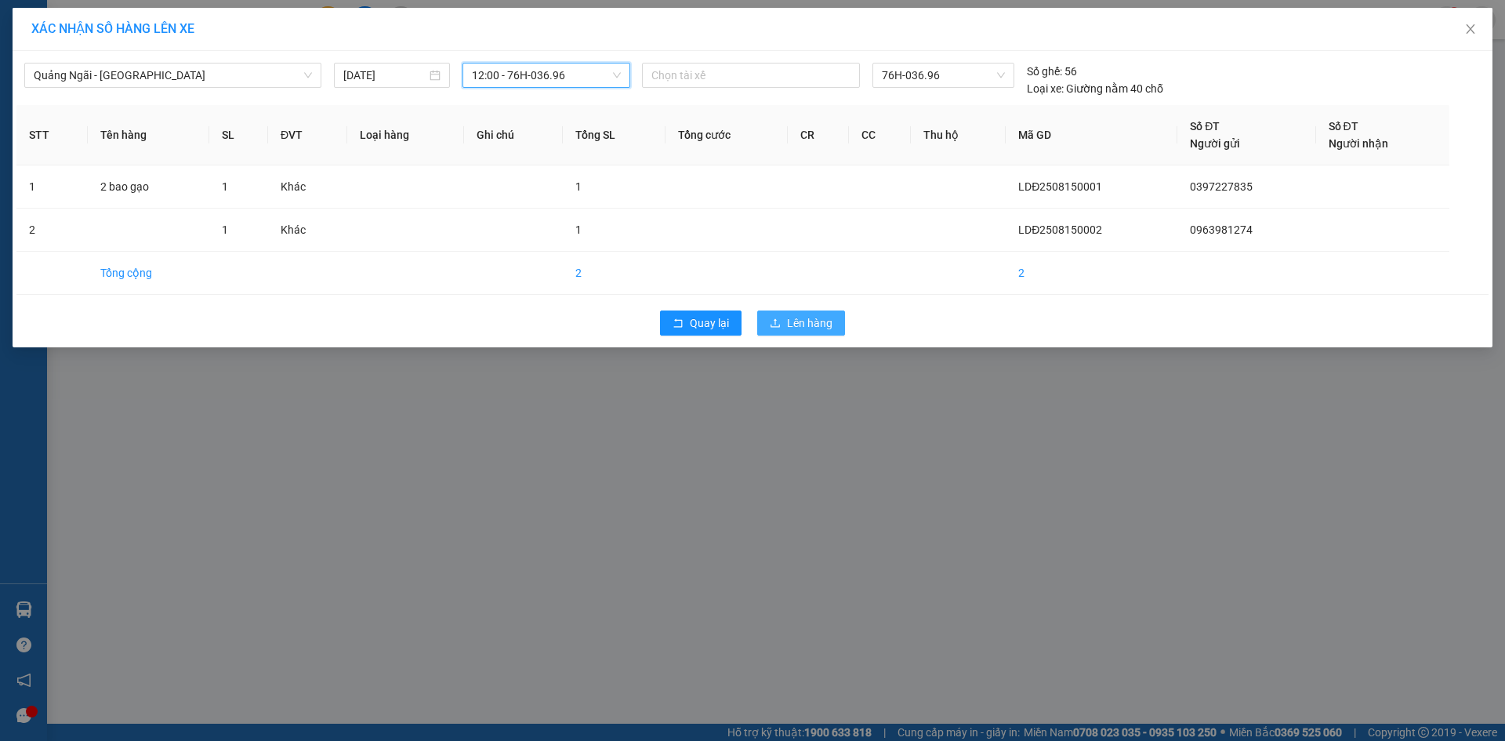
click at [798, 310] on button "Lên hàng" at bounding box center [801, 322] width 88 height 25
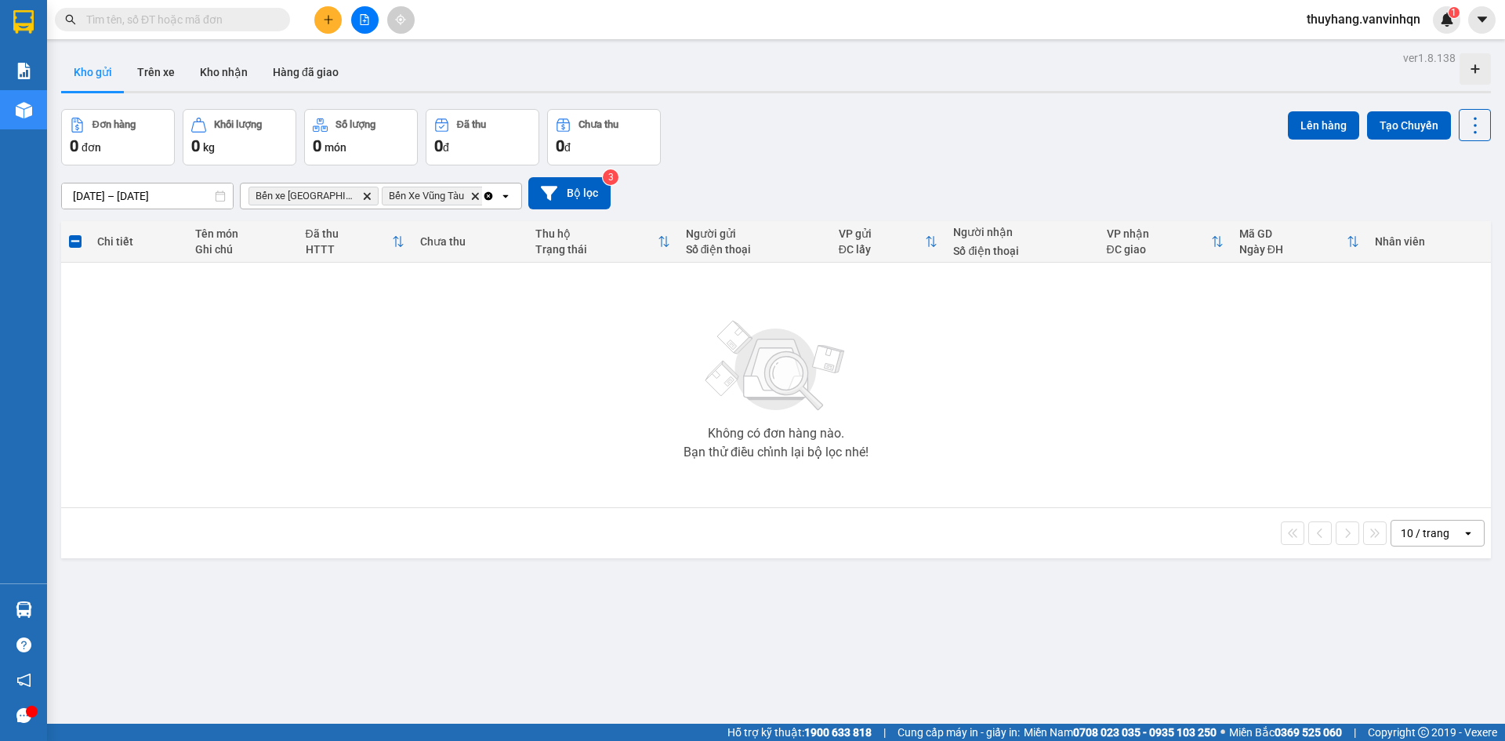
click at [780, 164] on div "Đơn hàng 0 đơn Khối lượng 0 kg Số lượng 0 món Đã thu 0 đ Chưa thu 0 đ Lên hàng …" at bounding box center [776, 137] width 1430 height 56
click at [360, 27] on button at bounding box center [364, 19] width 27 height 27
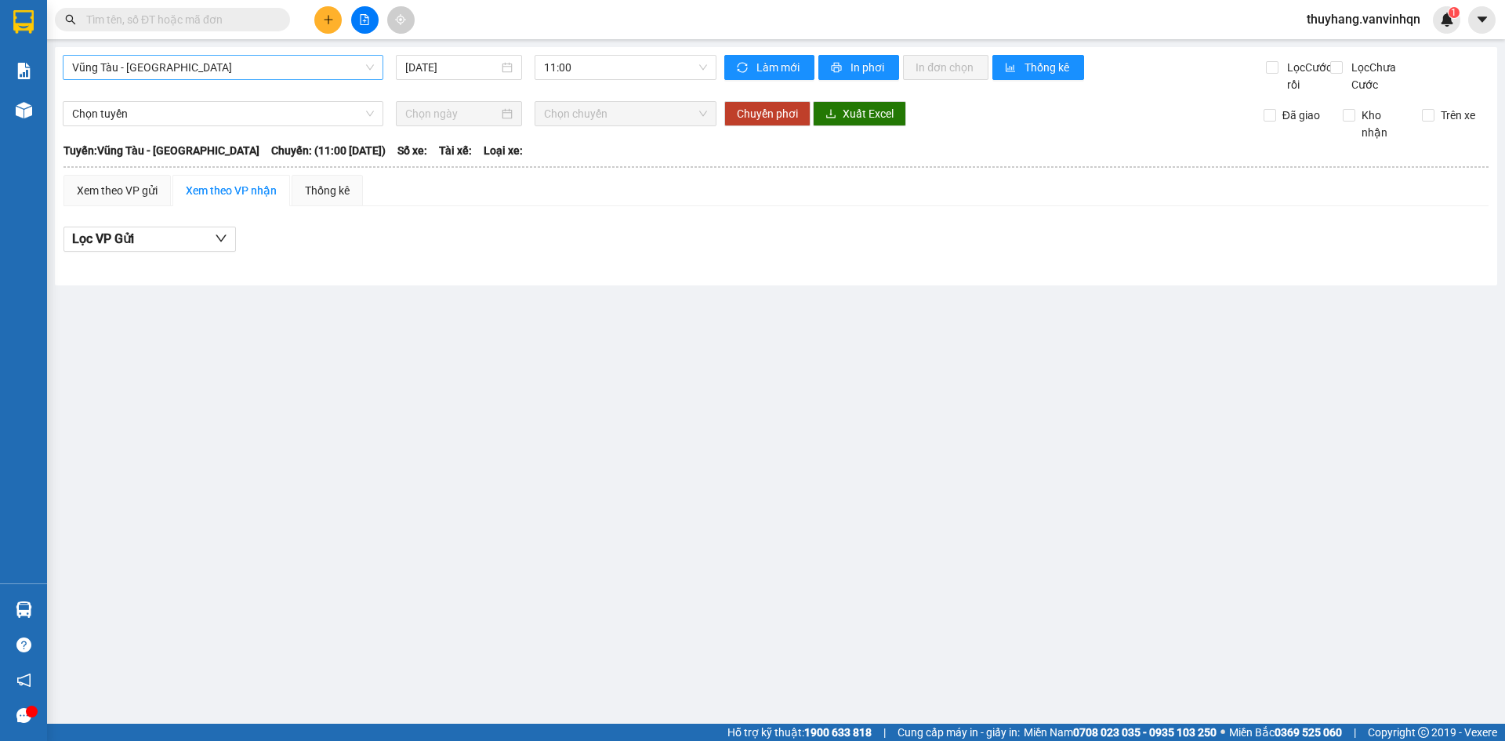
click at [295, 66] on span "Vũng Tàu - [GEOGRAPHIC_DATA]" at bounding box center [223, 68] width 302 height 24
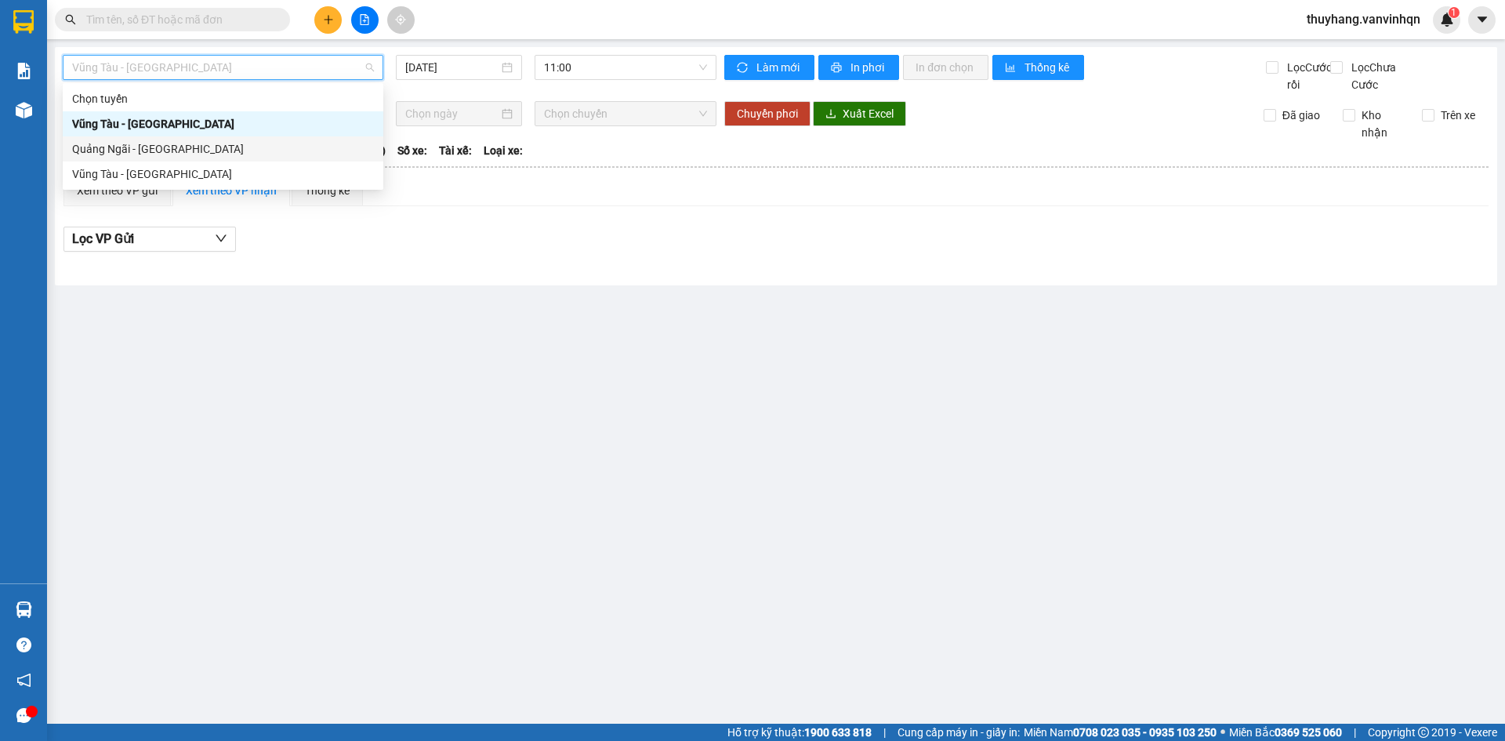
click at [245, 157] on div "Quảng Ngãi - [GEOGRAPHIC_DATA]" at bounding box center [223, 148] width 302 height 17
type input "[DATE]"
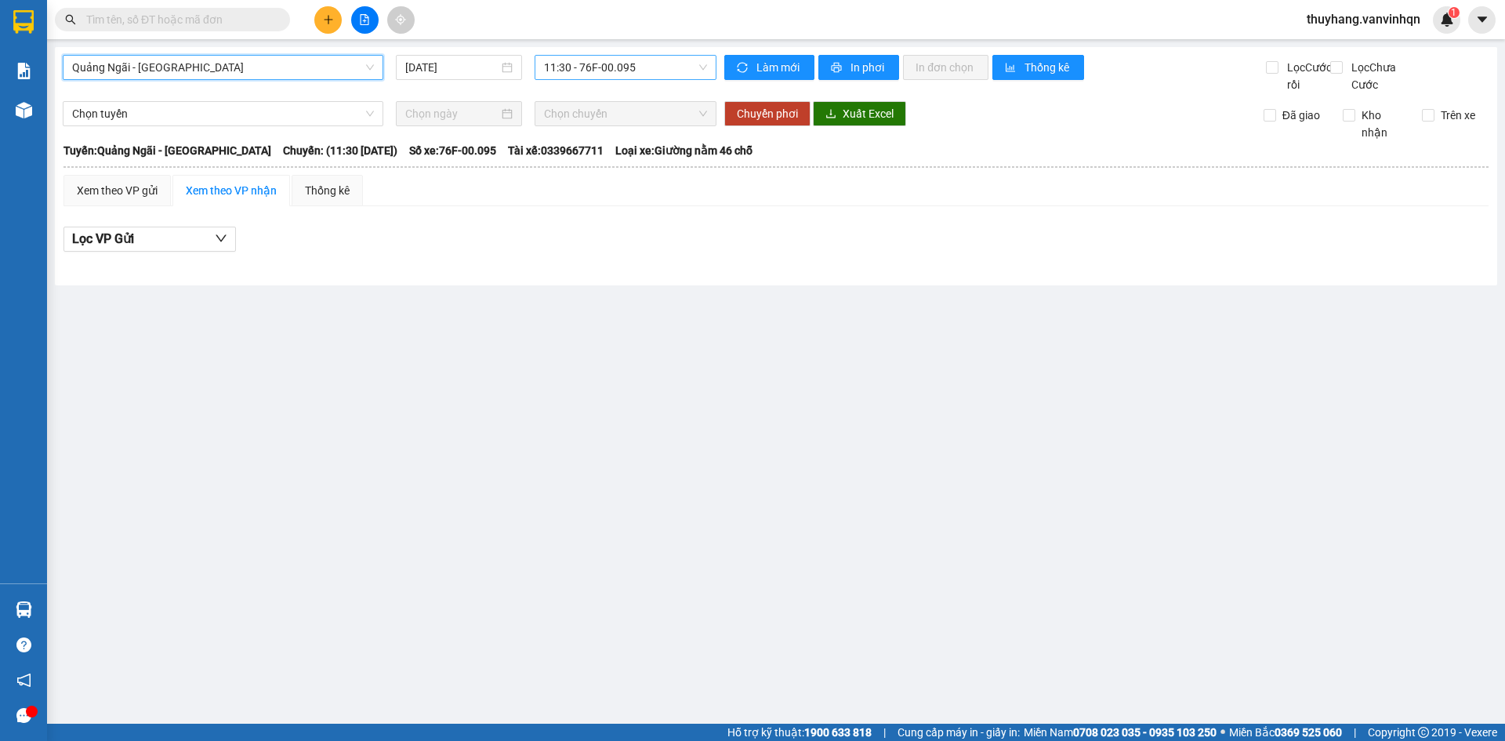
click at [619, 70] on span "11:30 - 76F-00.095" at bounding box center [625, 68] width 163 height 24
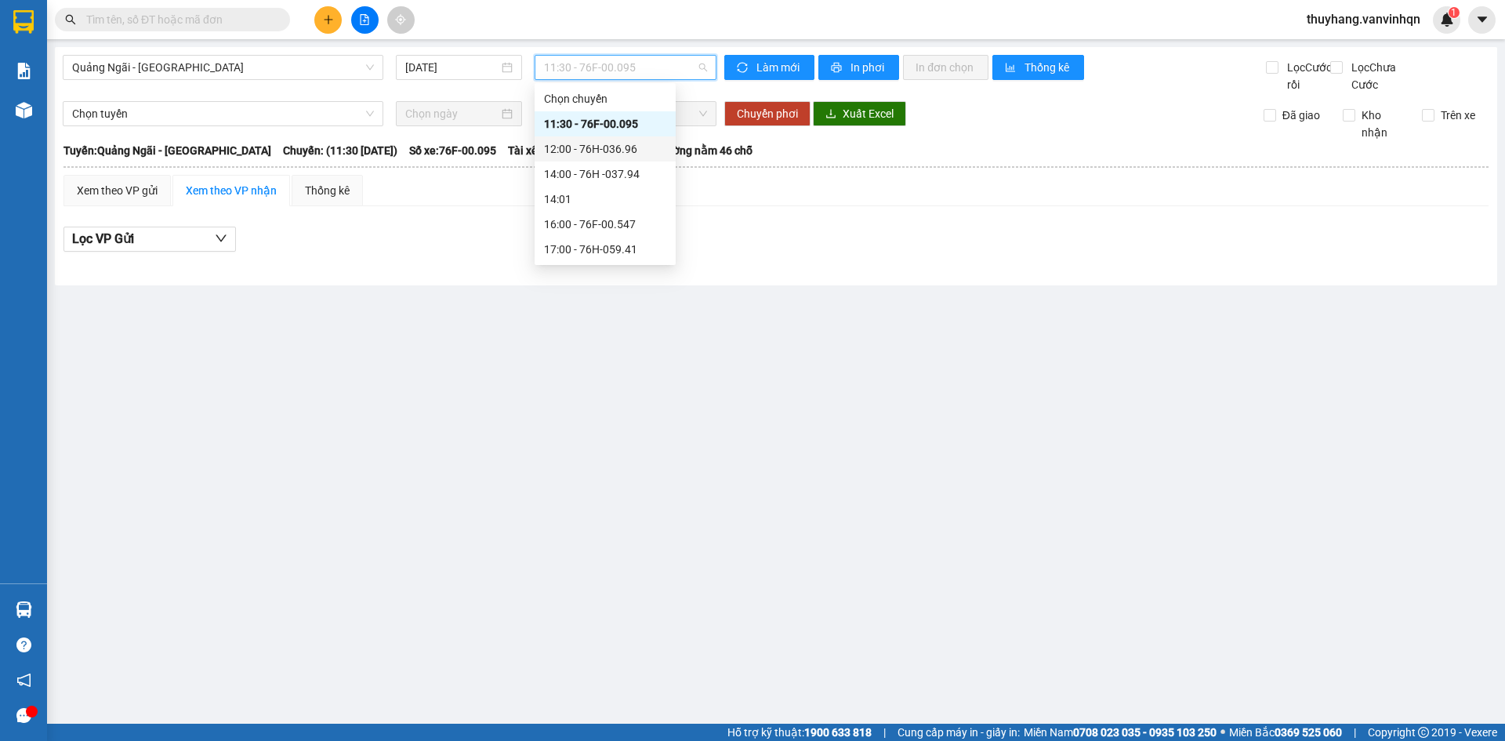
click at [653, 147] on div "12:00 - 76H-036.96" at bounding box center [605, 148] width 122 height 17
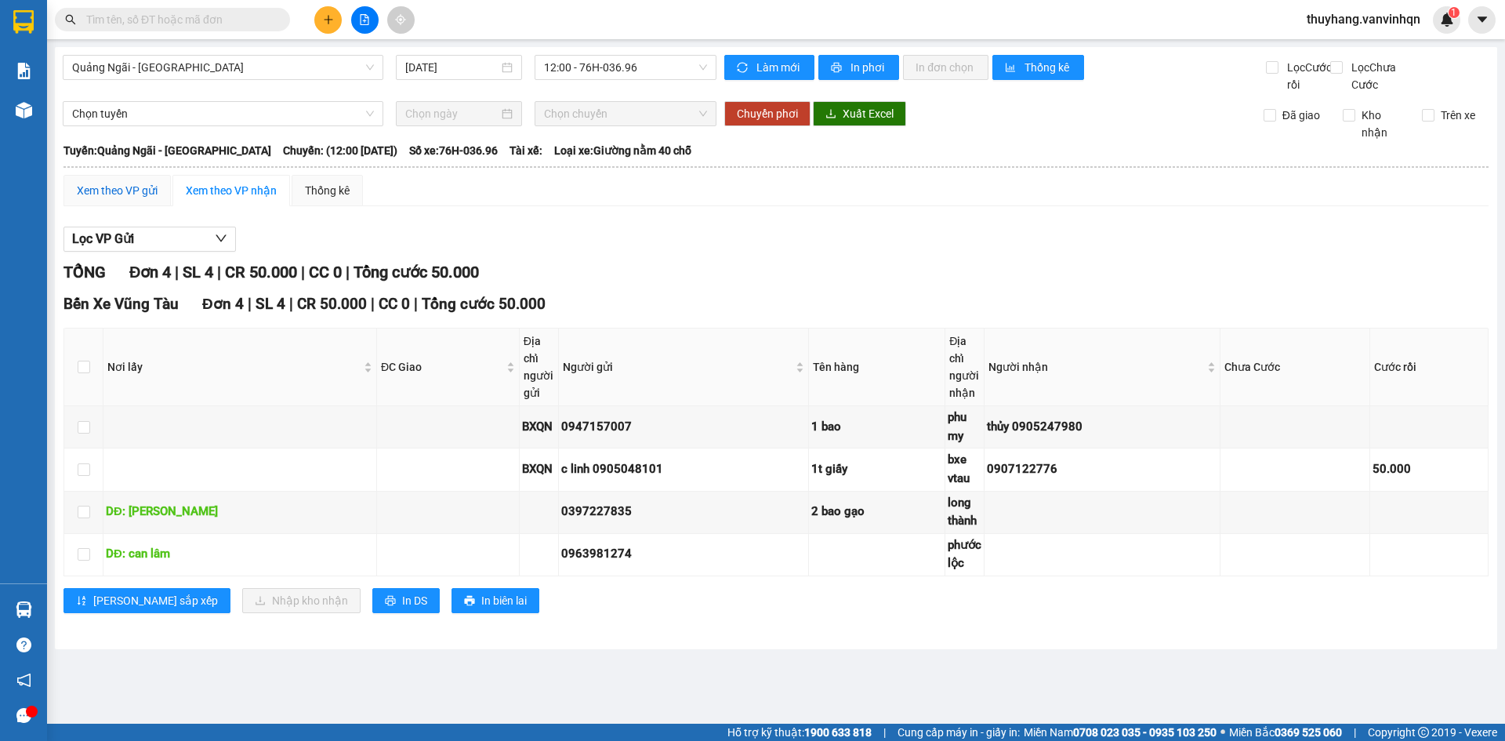
click at [111, 199] on div "Xem theo VP gửi" at bounding box center [117, 190] width 81 height 17
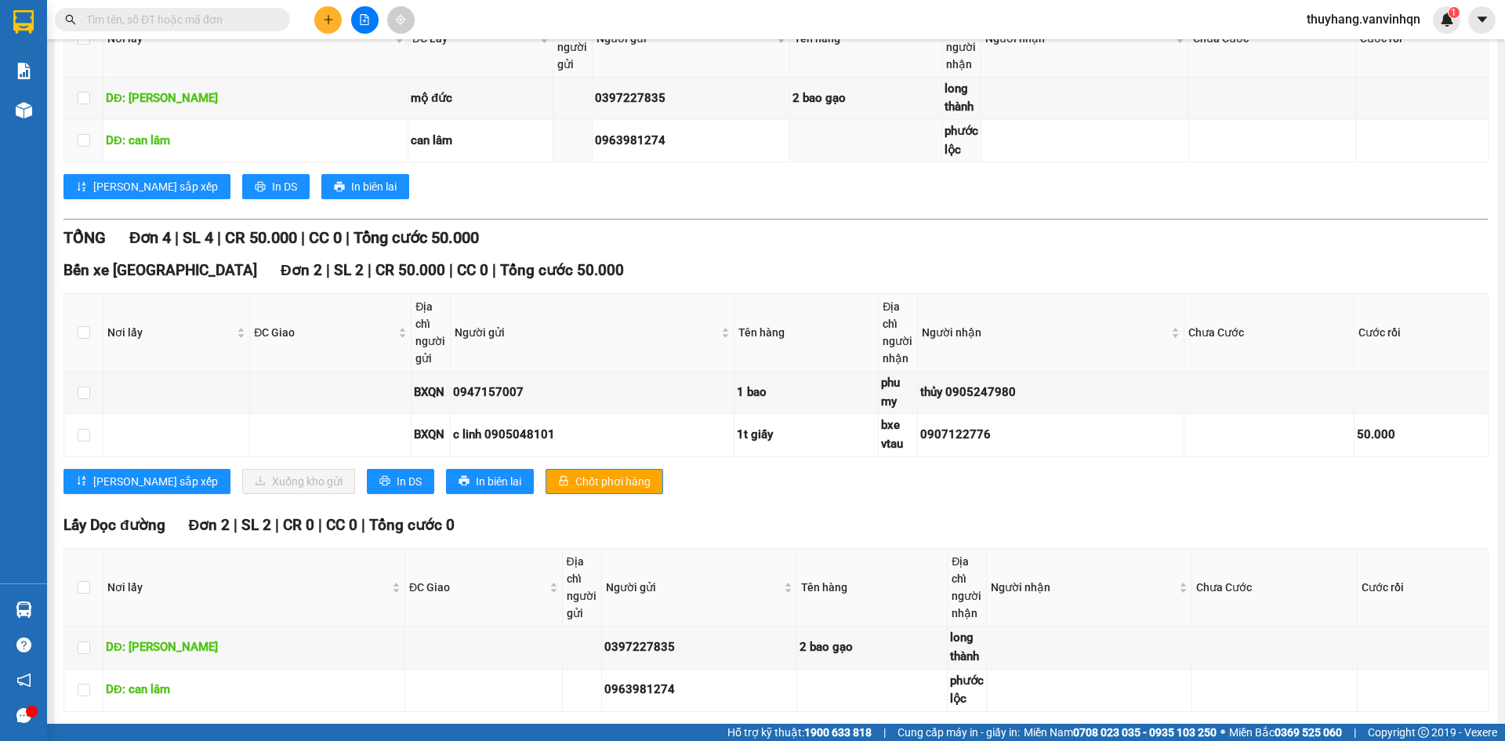
scroll to position [314, 0]
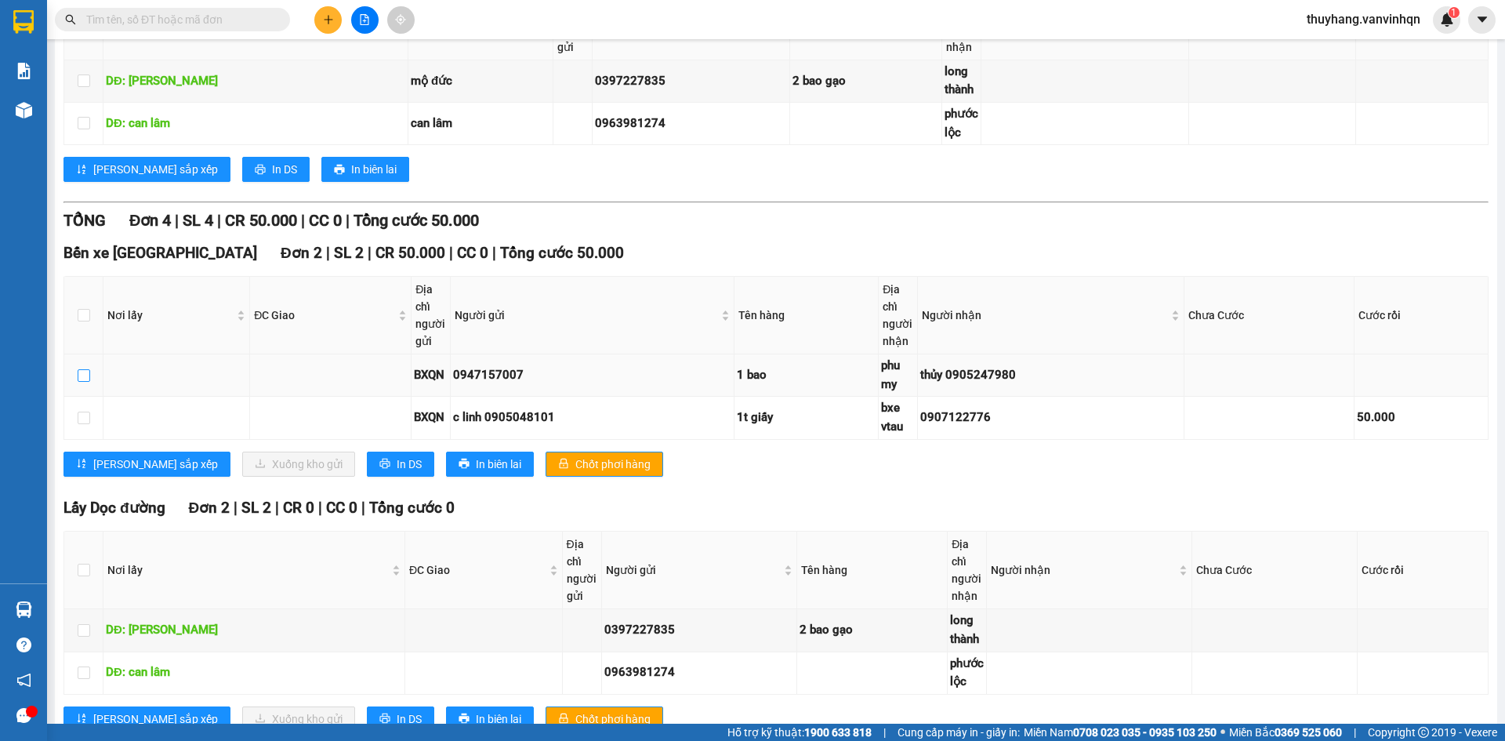
click at [86, 382] on input "checkbox" at bounding box center [84, 375] width 13 height 13
checkbox input "true"
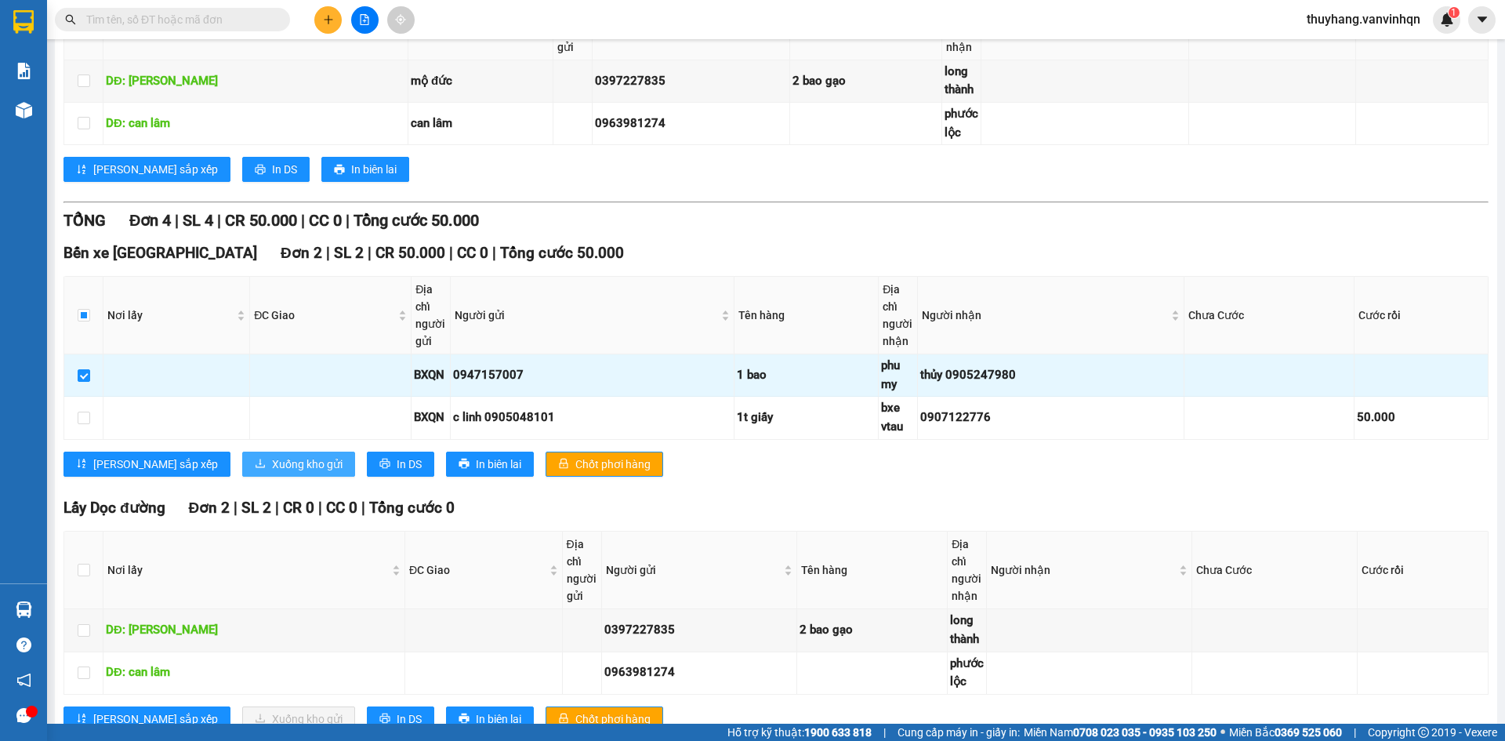
click at [272, 473] on span "Xuống kho gửi" at bounding box center [307, 463] width 71 height 17
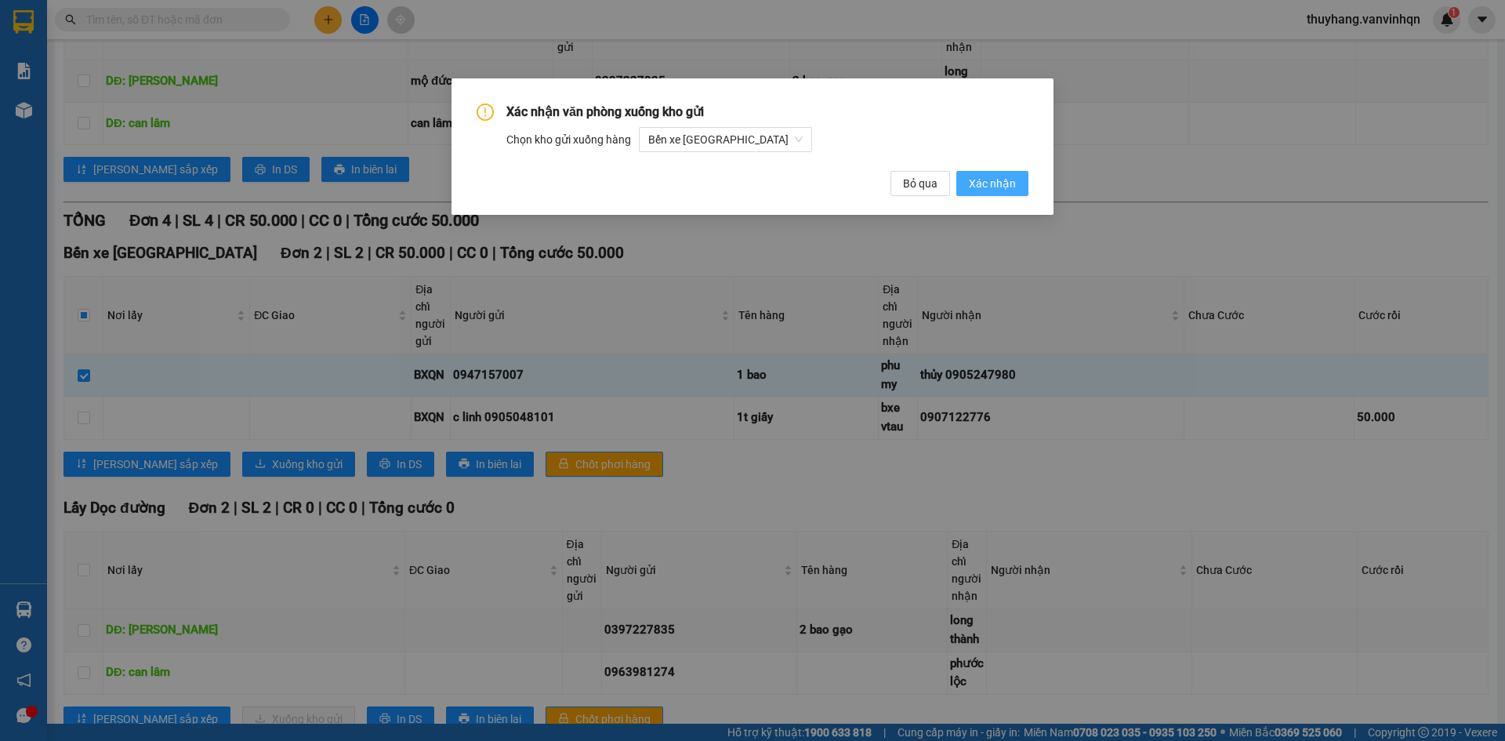
click at [985, 186] on span "Xác nhận" at bounding box center [992, 183] width 47 height 17
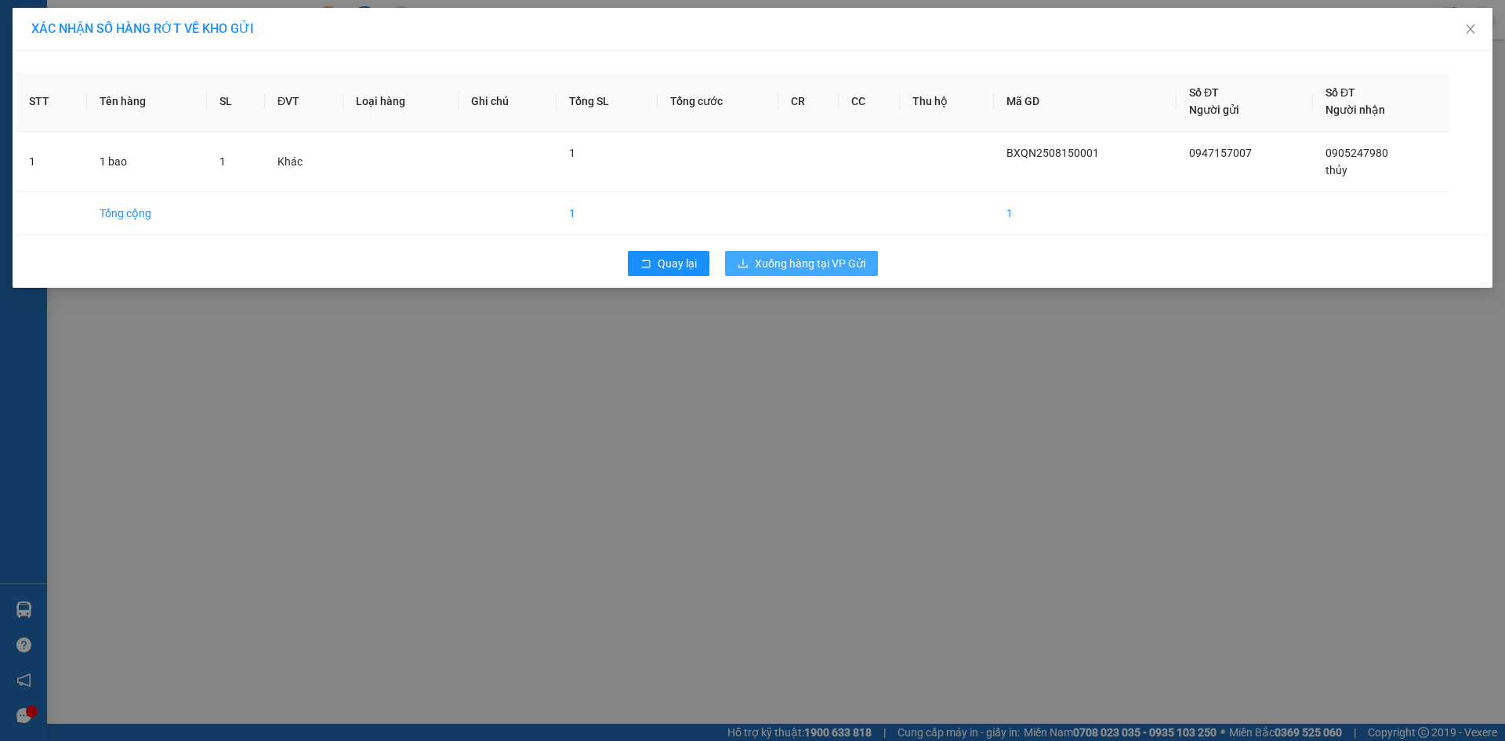
click at [874, 256] on button "Xuống hàng tại VP Gửi" at bounding box center [801, 263] width 153 height 25
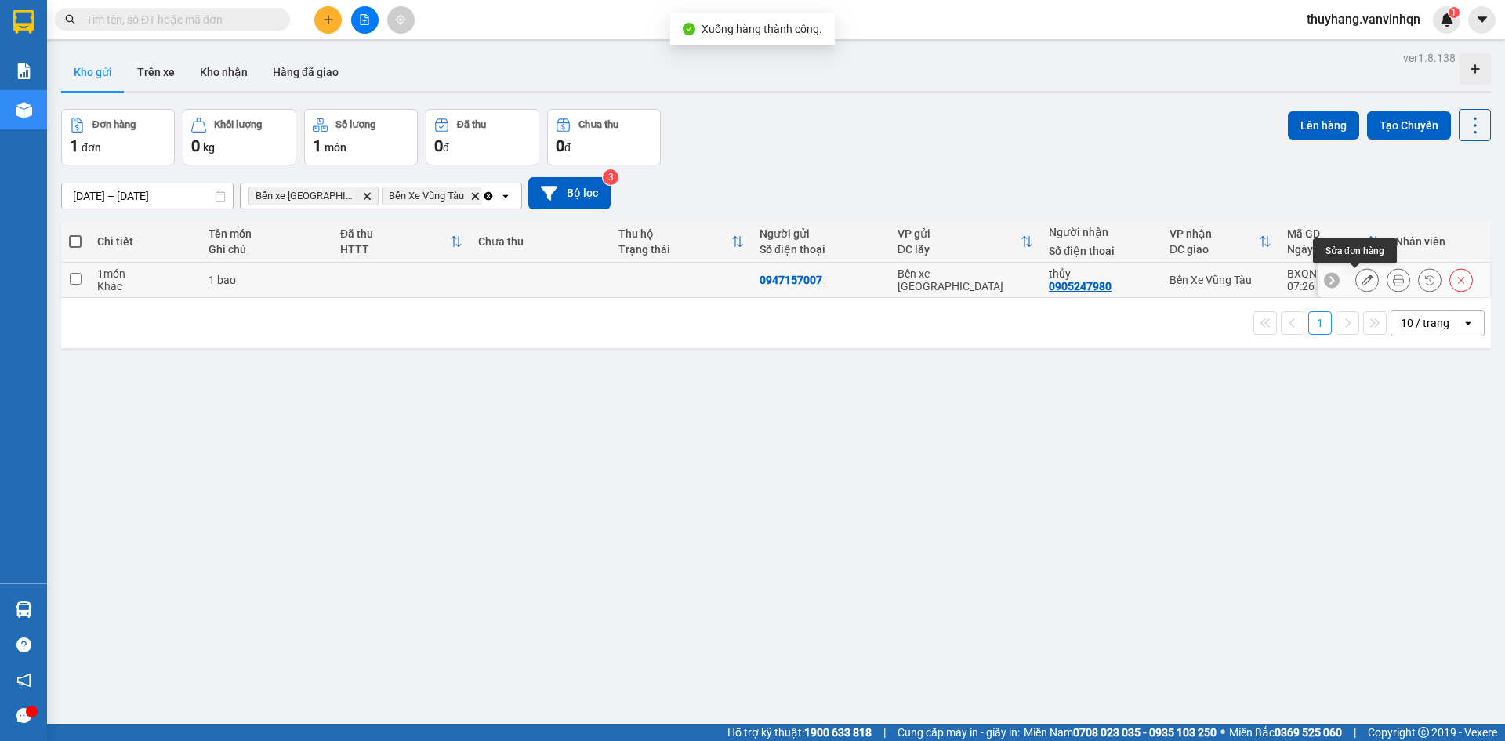
click at [1362, 277] on icon at bounding box center [1367, 279] width 11 height 11
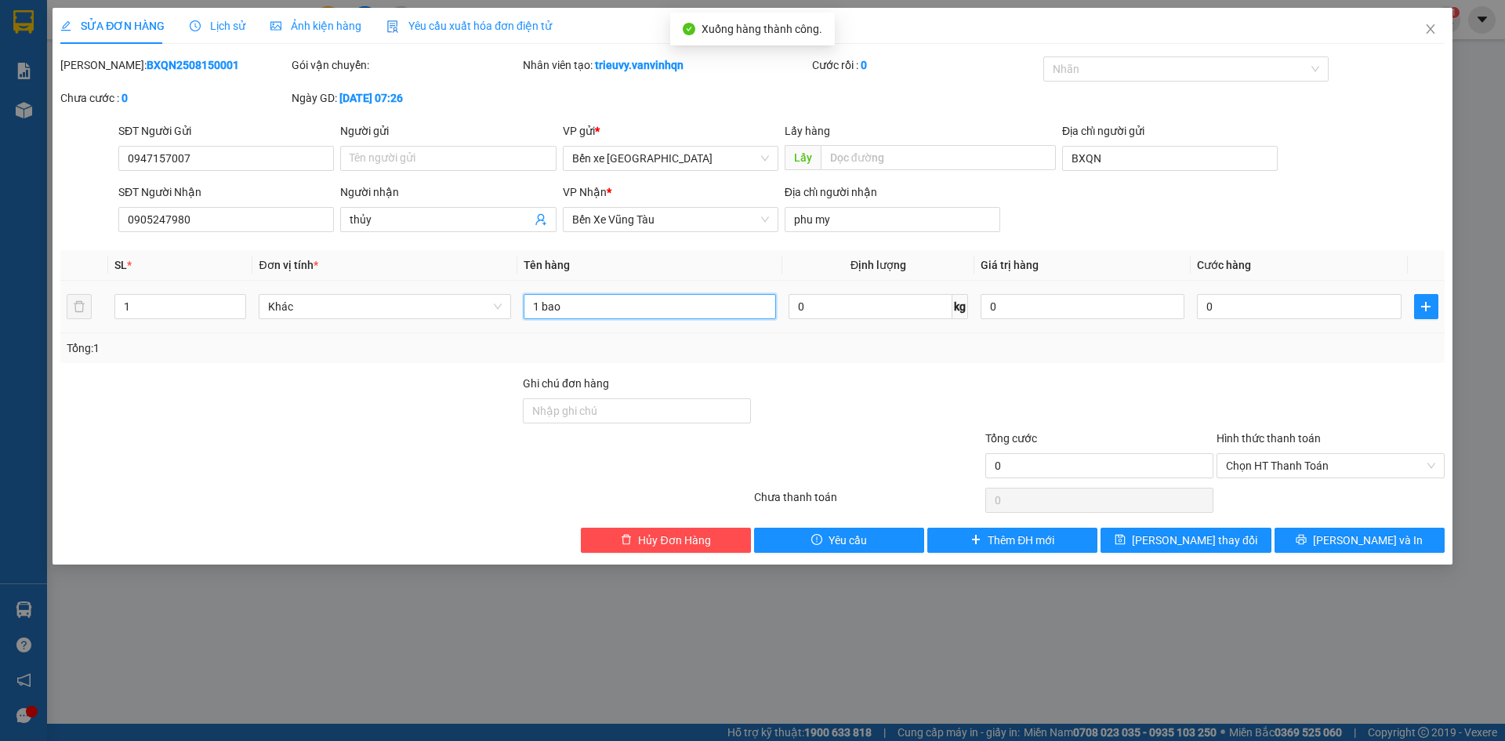
click at [618, 303] on input "1 bao" at bounding box center [650, 306] width 252 height 25
type input "1 bao (trưa quay ra giao)"
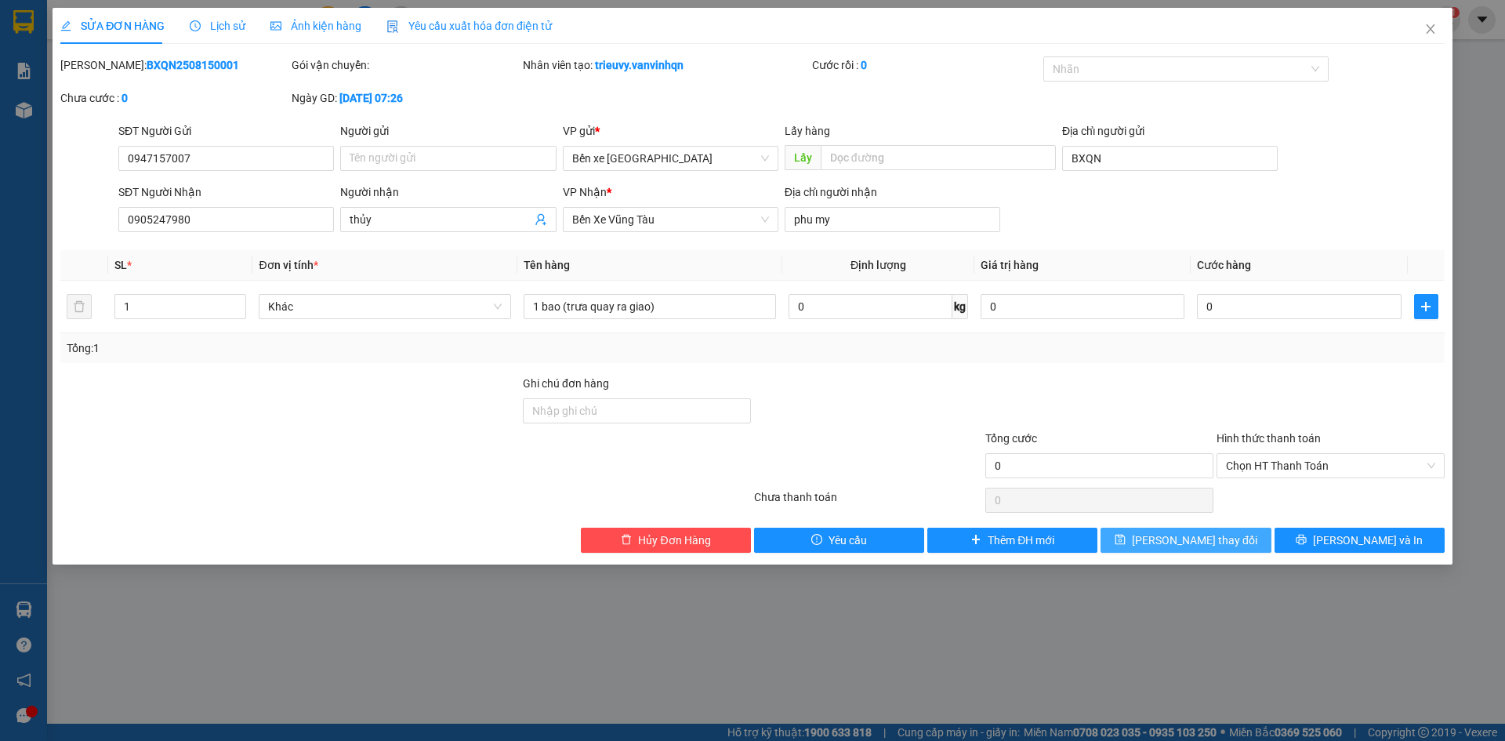
click at [1126, 550] on button "[PERSON_NAME] thay đổi" at bounding box center [1186, 540] width 170 height 25
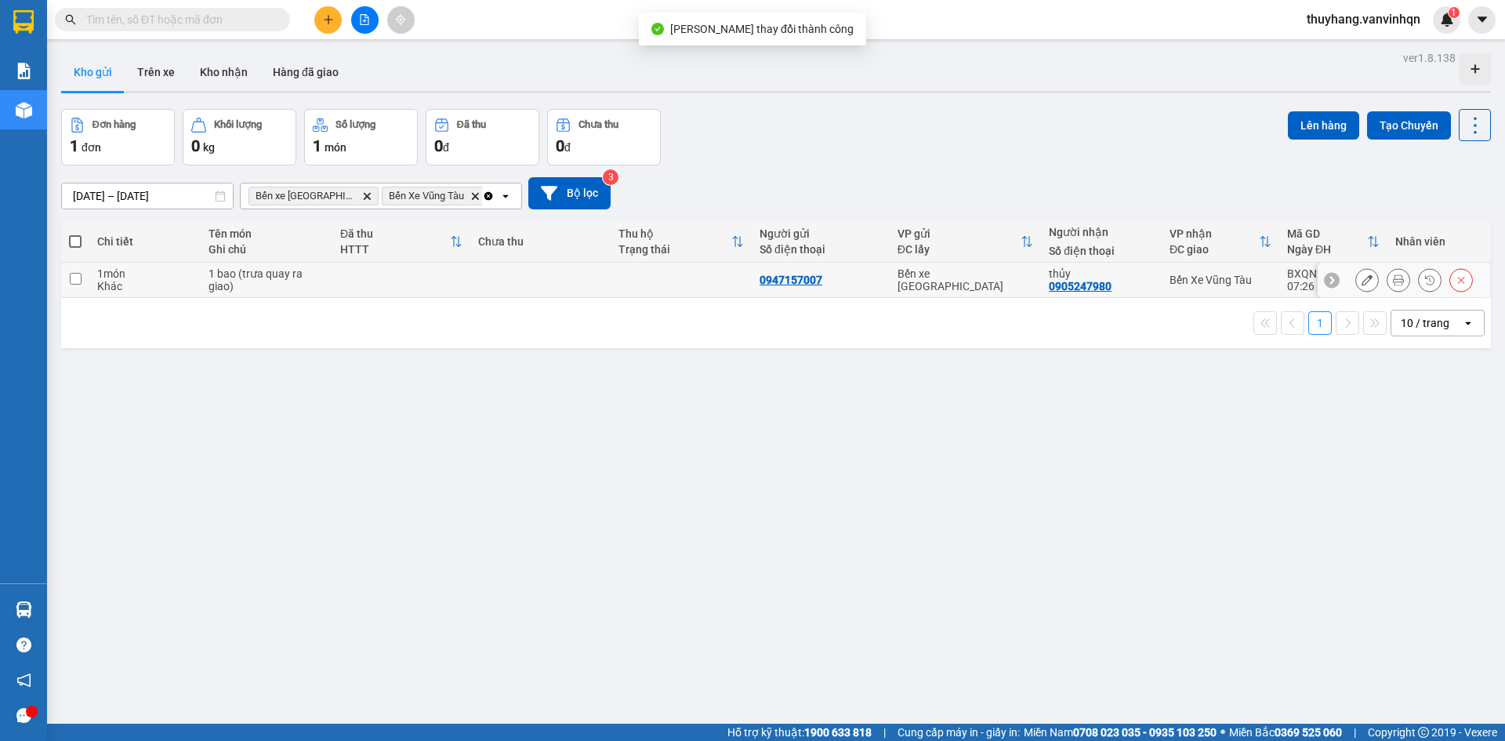
click at [344, 273] on td at bounding box center [401, 280] width 138 height 35
checkbox input "true"
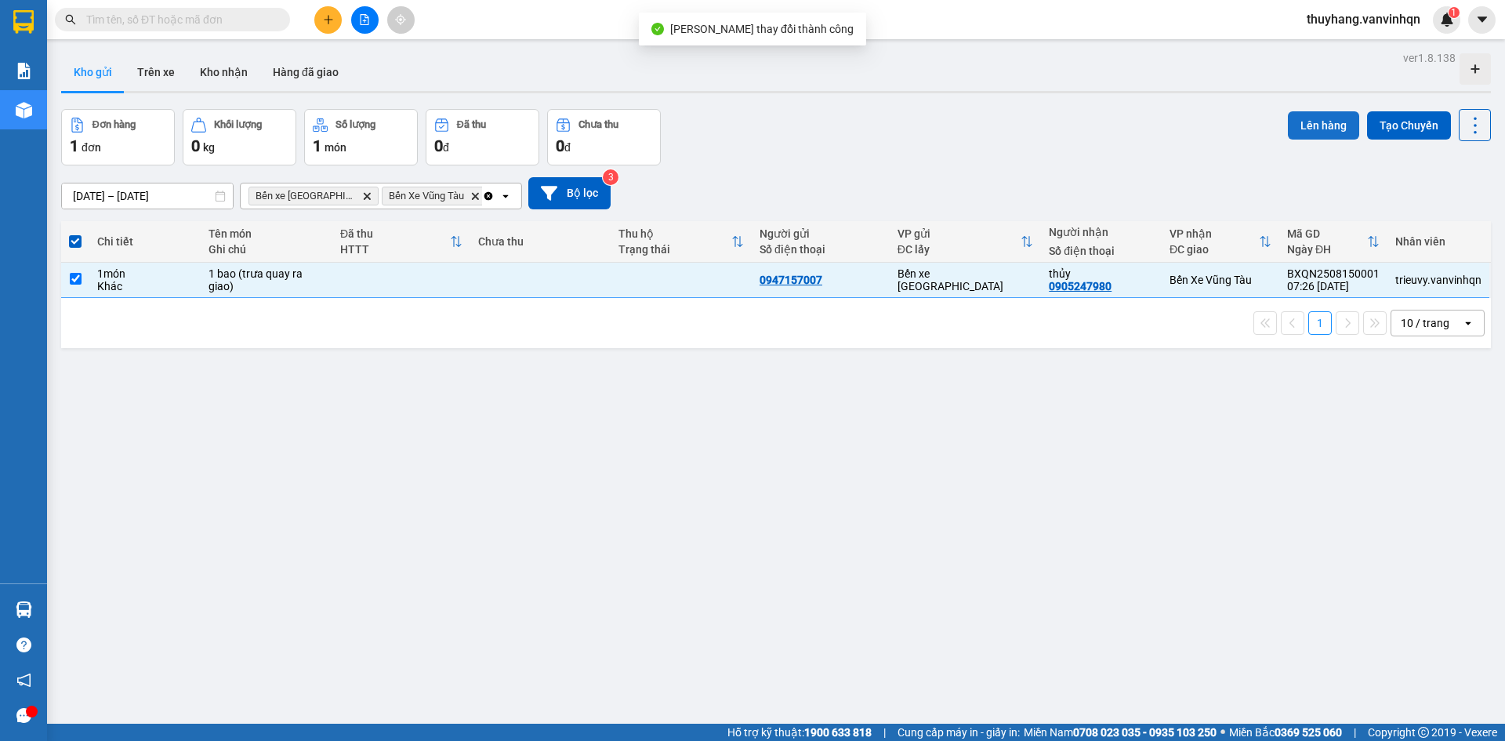
click at [1288, 120] on button "Lên hàng" at bounding box center [1323, 125] width 71 height 28
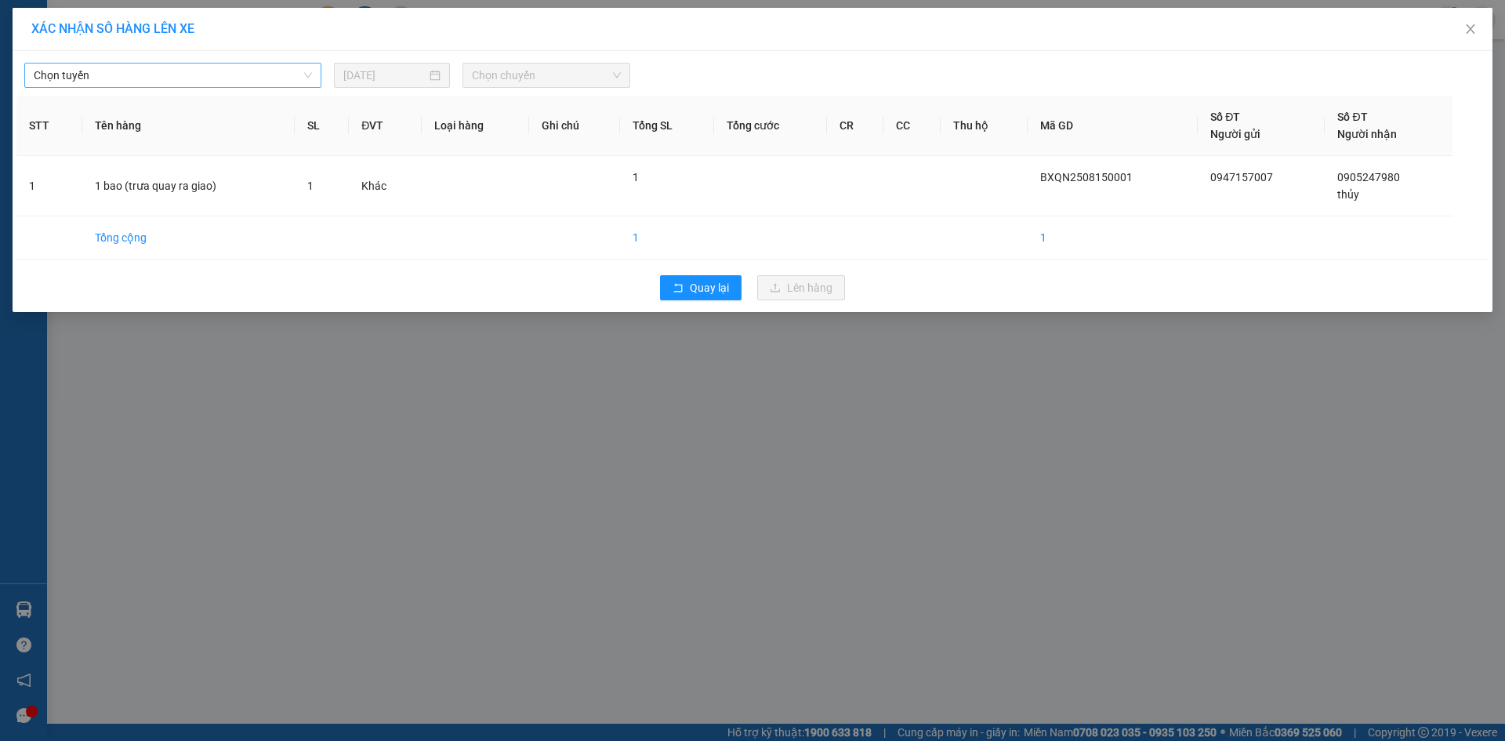
click at [106, 75] on span "Chọn tuyến" at bounding box center [173, 75] width 278 height 24
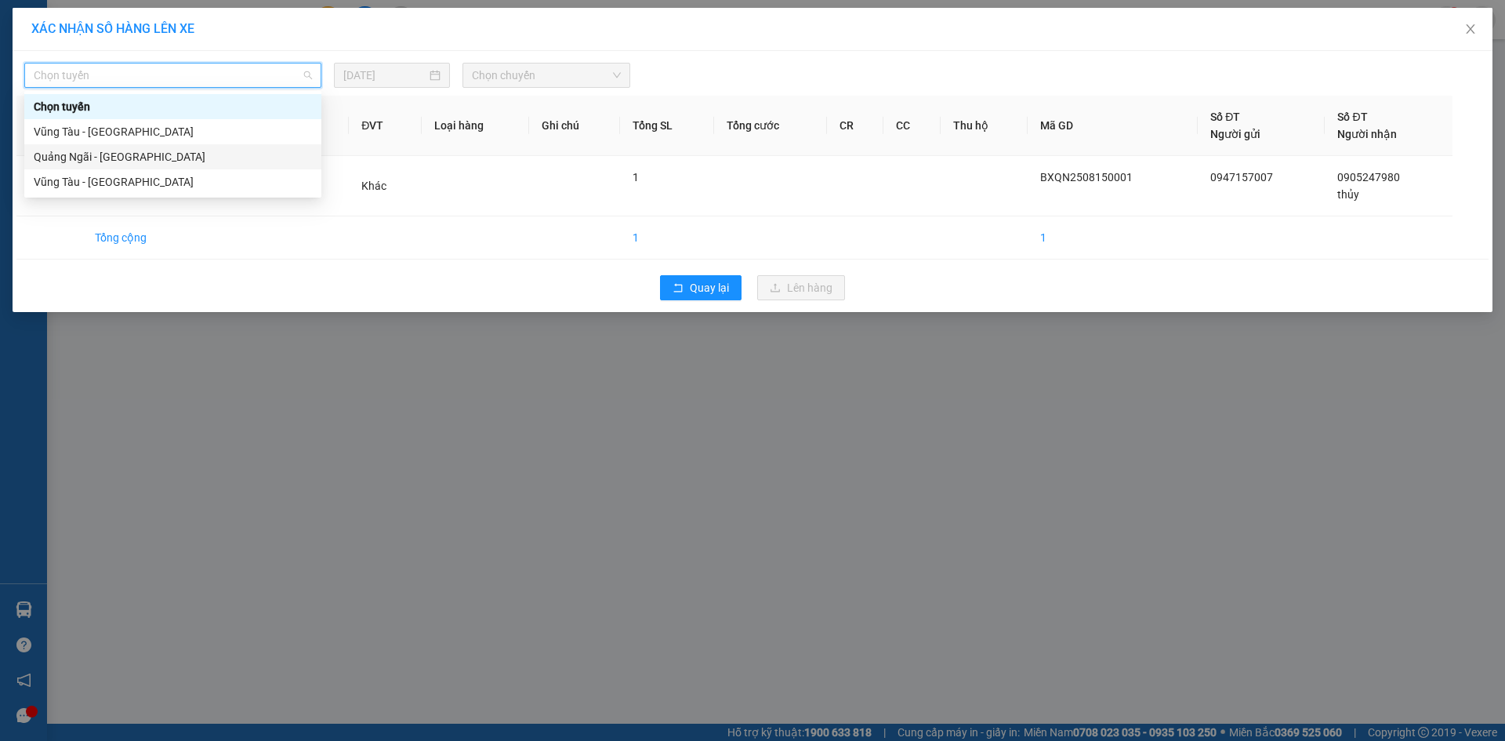
click at [210, 160] on div "Quảng Ngãi - [GEOGRAPHIC_DATA]" at bounding box center [173, 156] width 278 height 17
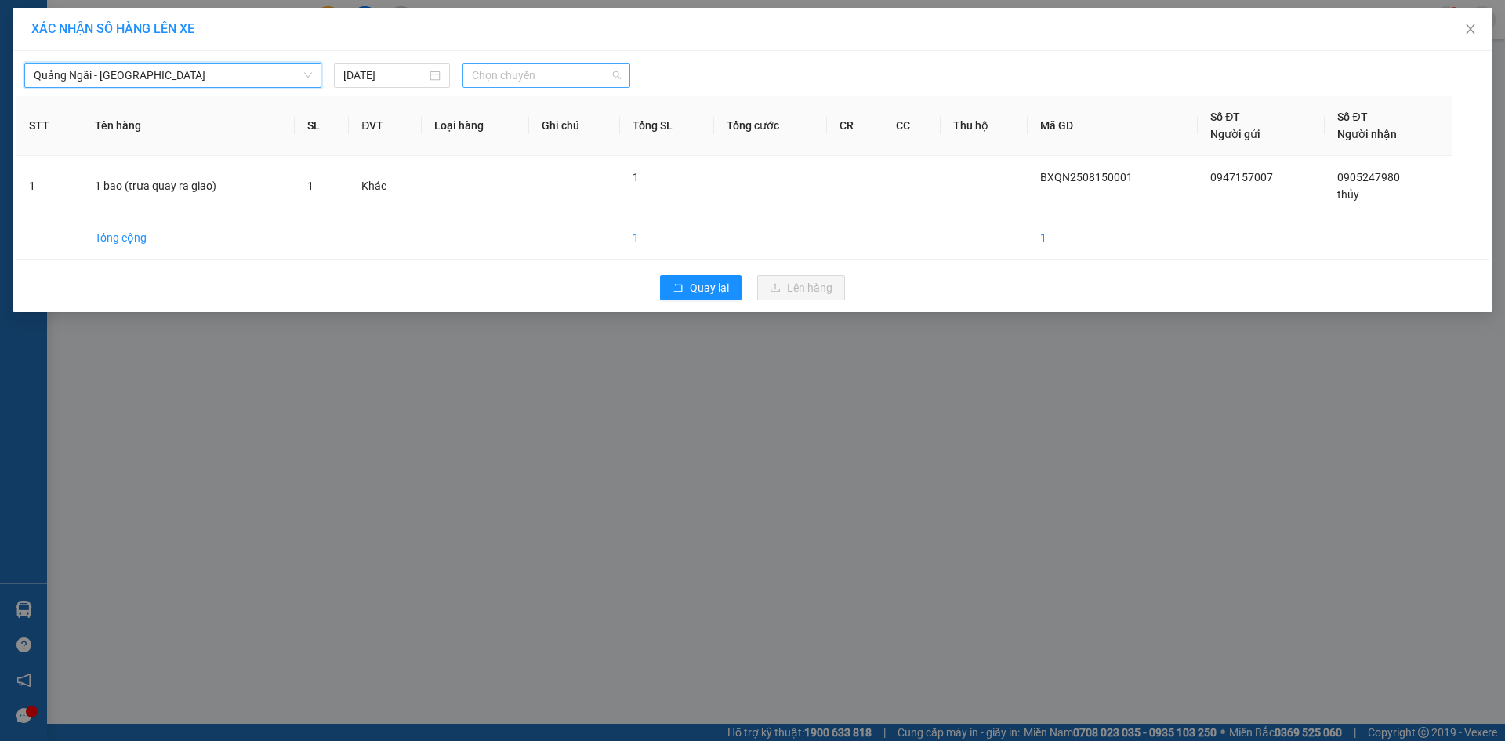
click at [535, 67] on span "Chọn chuyến" at bounding box center [546, 75] width 149 height 24
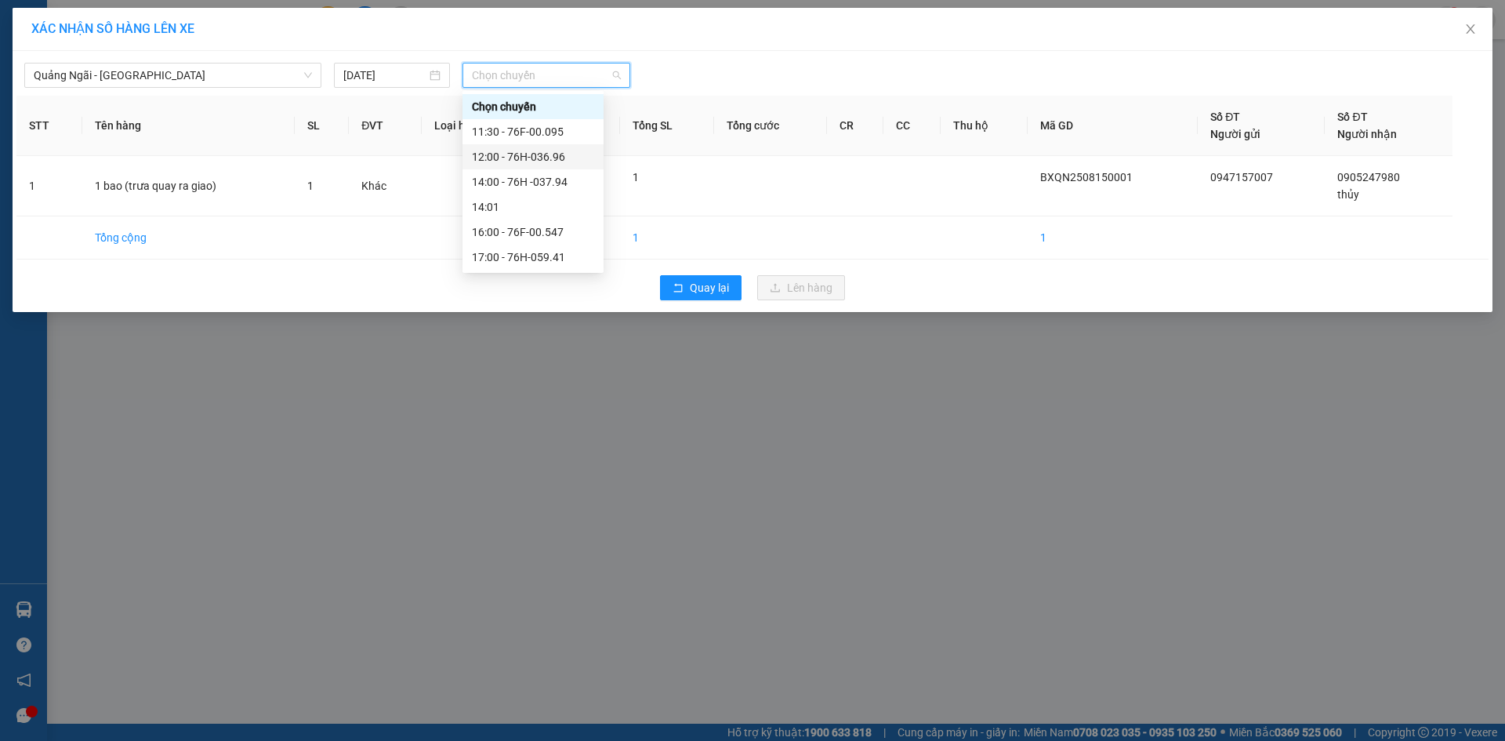
click at [553, 157] on div "12:00 - 76H-036.96" at bounding box center [533, 156] width 122 height 17
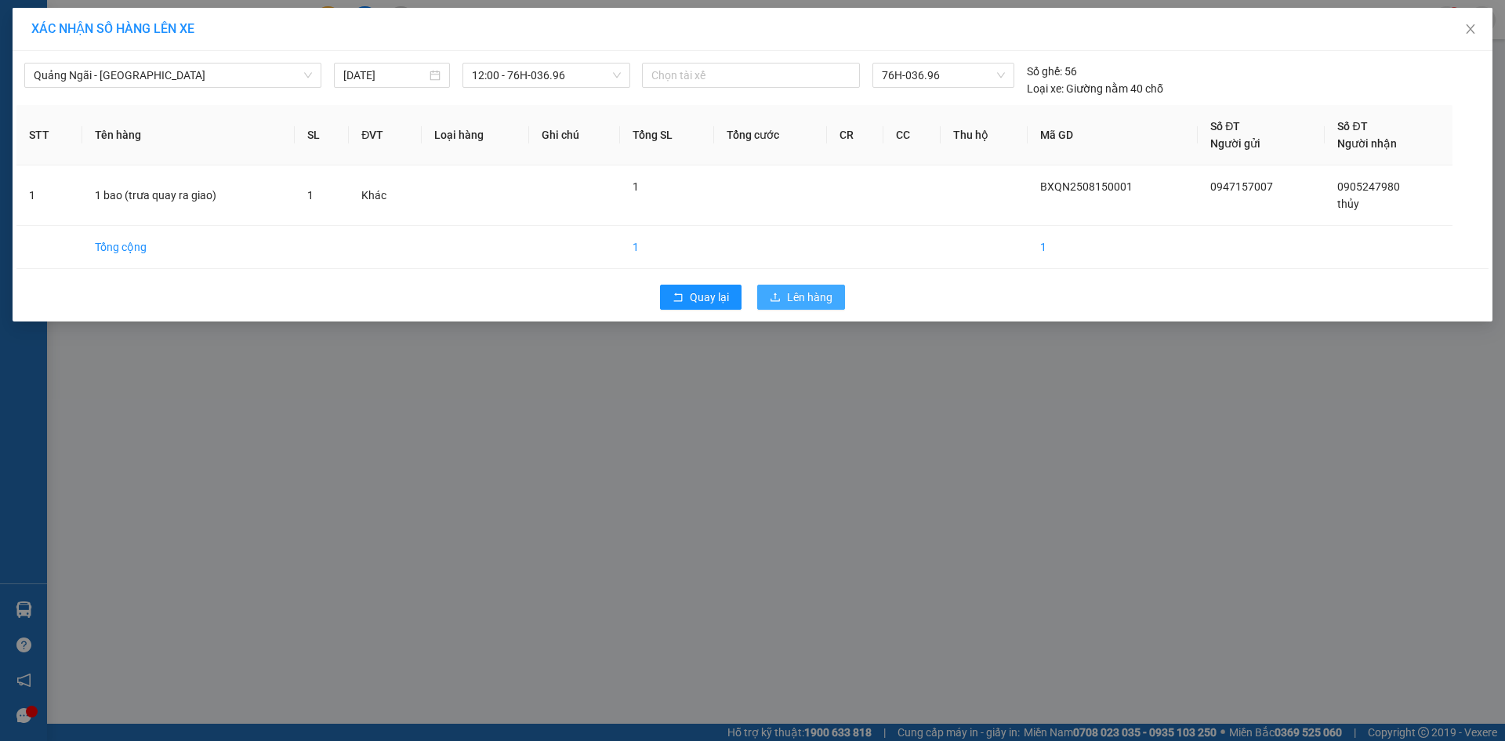
click at [823, 292] on span "Lên hàng" at bounding box center [809, 296] width 45 height 17
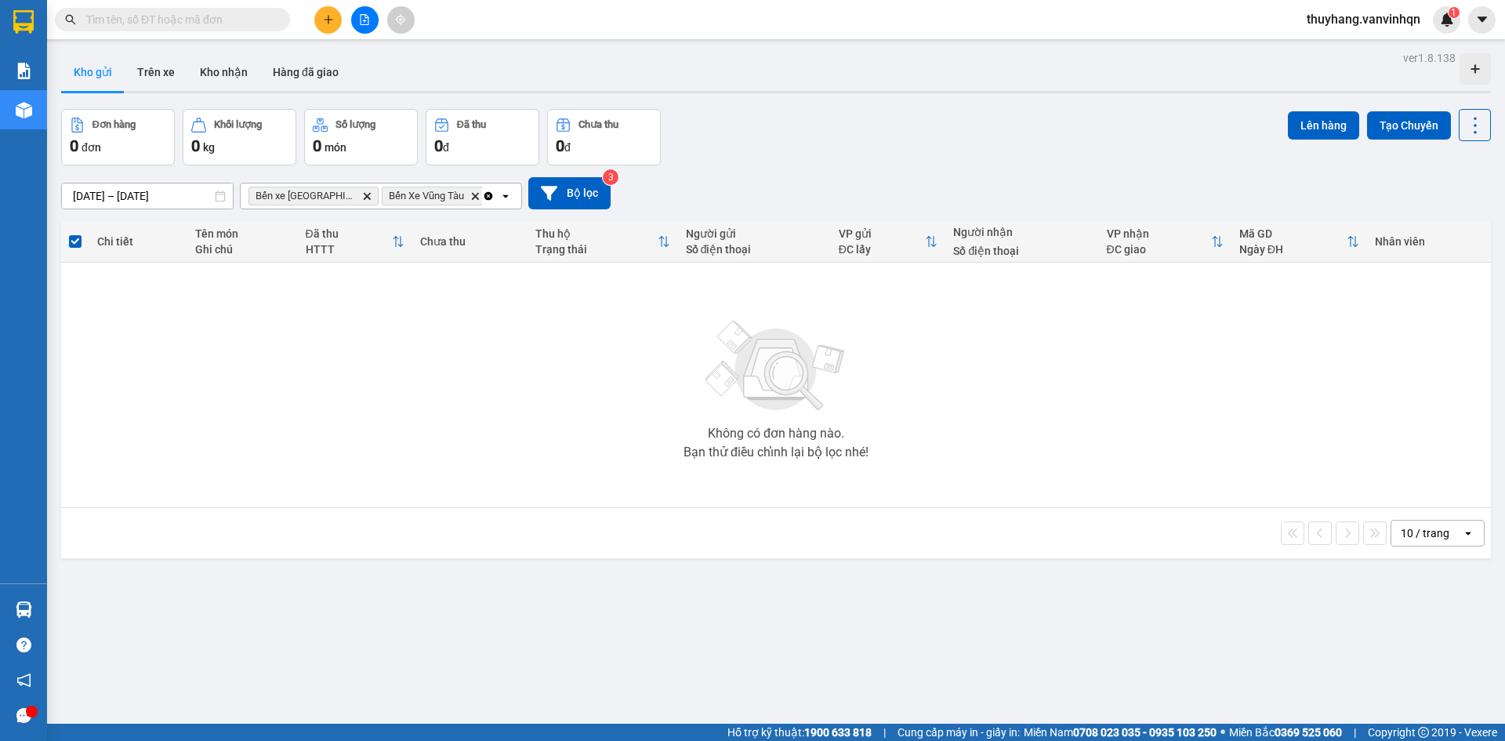
click at [586, 629] on div "ver 1.8.138 Kho gửi Trên xe Kho nhận Hàng đã giao Đơn hàng 0 đơn Khối lượng 0 k…" at bounding box center [776, 417] width 1442 height 741
